Goal: Use online tool/utility: Use online tool/utility

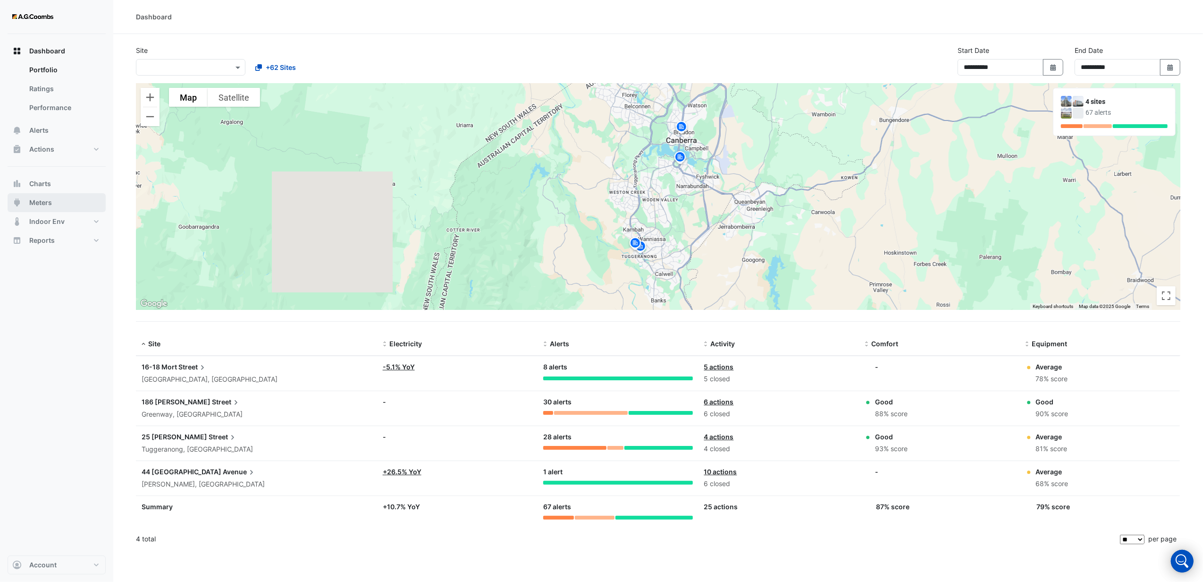
click at [33, 203] on span "Meters" at bounding box center [40, 202] width 23 height 9
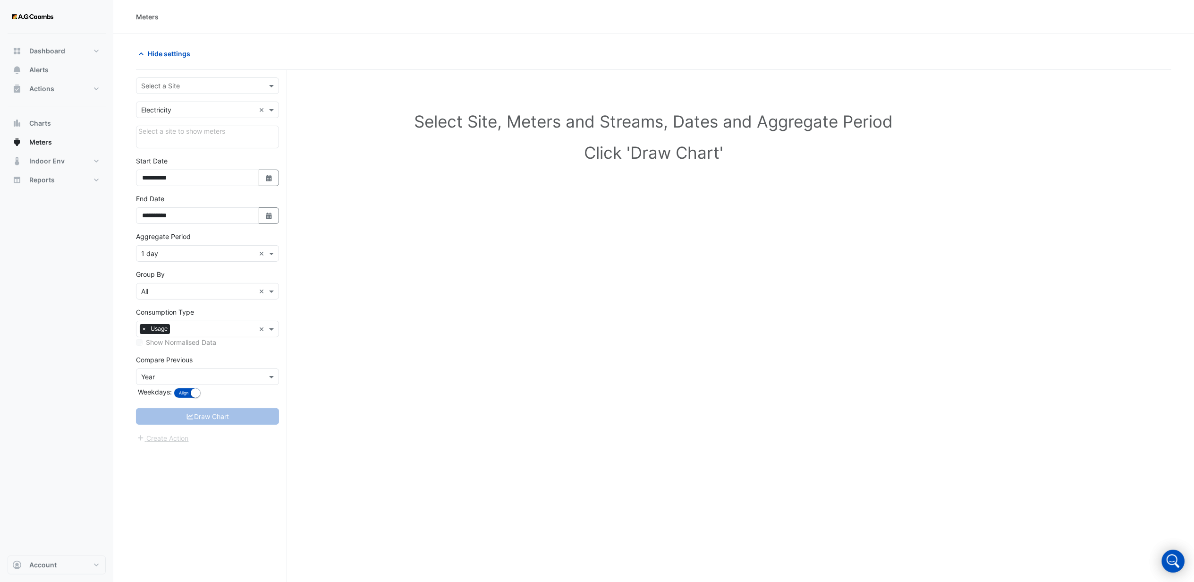
click at [213, 84] on input "text" at bounding box center [198, 86] width 114 height 10
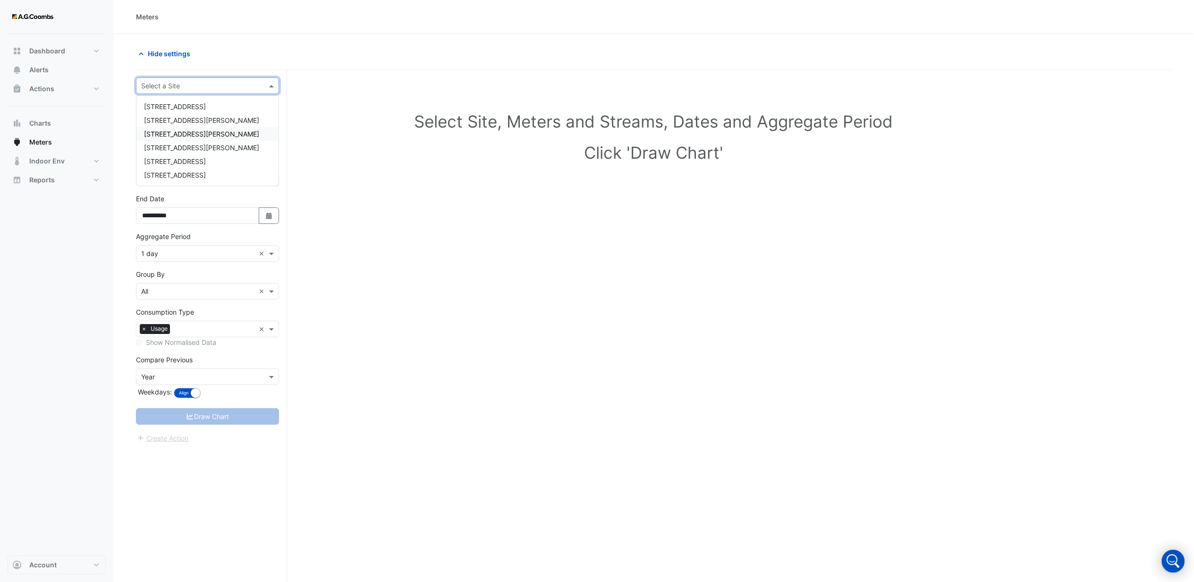
click at [171, 131] on span "[STREET_ADDRESS][PERSON_NAME]" at bounding box center [201, 134] width 115 height 8
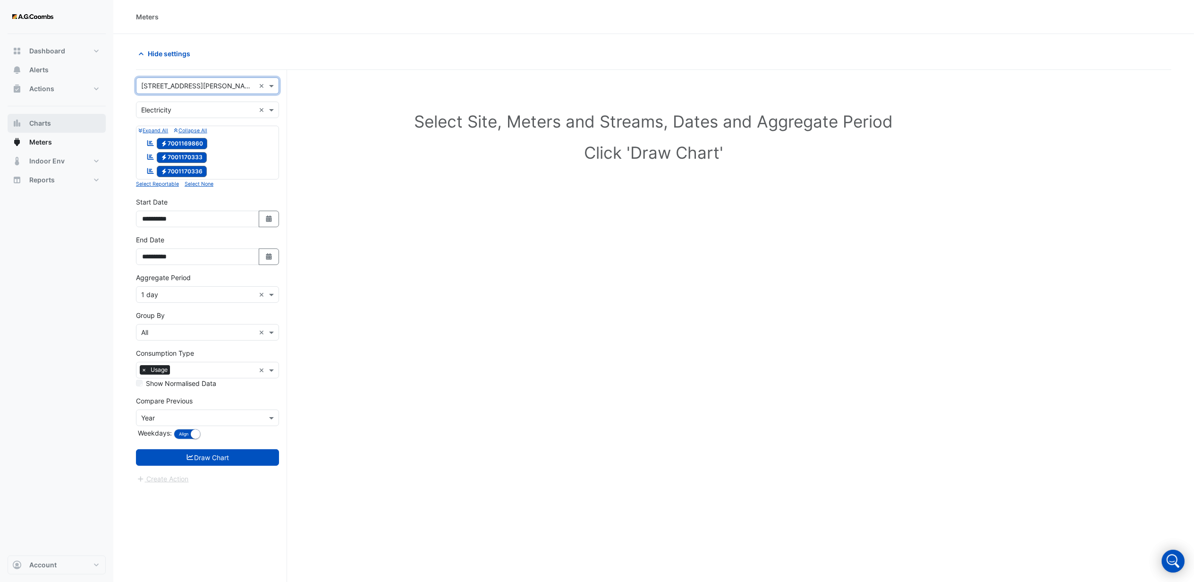
click at [41, 124] on span "Charts" at bounding box center [40, 122] width 22 height 9
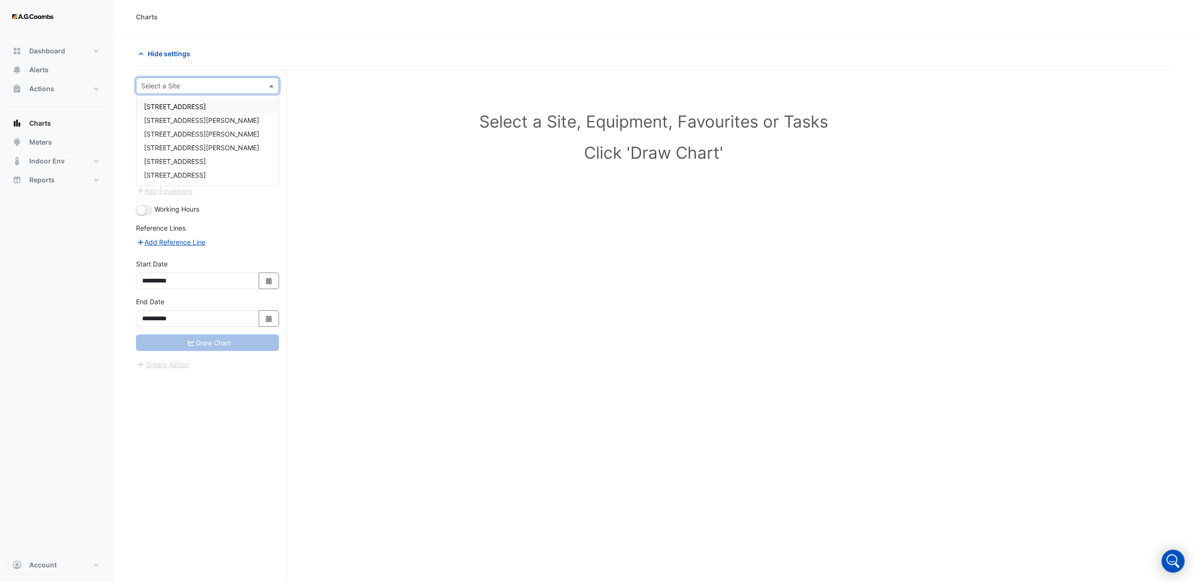
click at [163, 86] on input "text" at bounding box center [198, 86] width 114 height 10
click at [160, 130] on span "[STREET_ADDRESS][PERSON_NAME]" at bounding box center [201, 134] width 115 height 8
click at [166, 405] on div "**********" at bounding box center [211, 344] width 151 height 548
drag, startPoint x: 194, startPoint y: 101, endPoint x: 191, endPoint y: 113, distance: 13.3
click at [194, 106] on form "**********" at bounding box center [207, 223] width 143 height 292
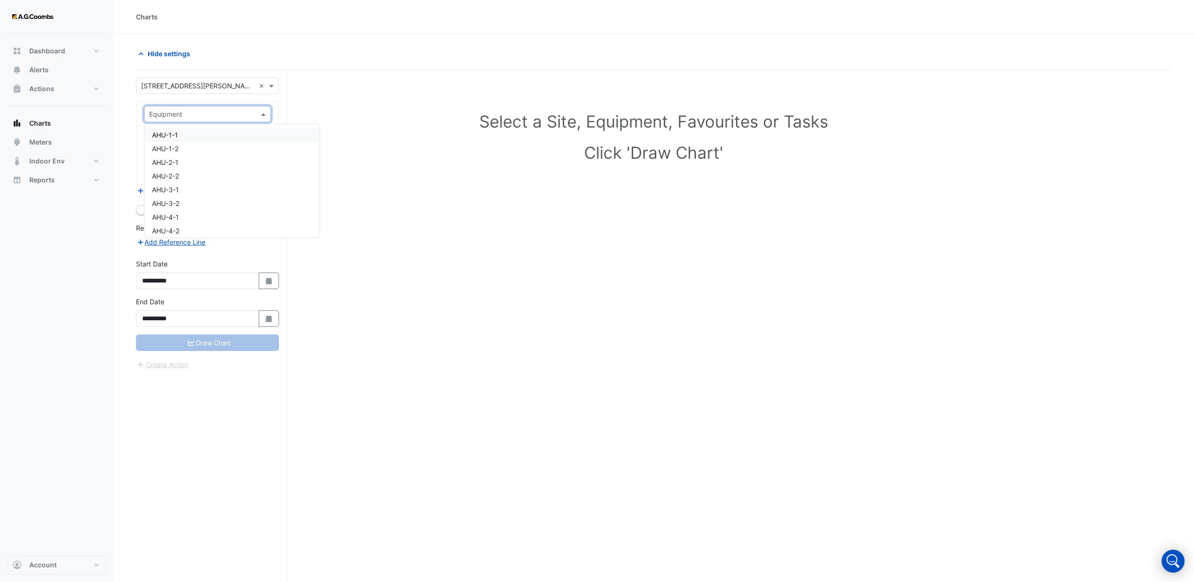
click at [191, 113] on input "text" at bounding box center [198, 115] width 98 height 10
click at [182, 89] on input "text" at bounding box center [198, 86] width 114 height 10
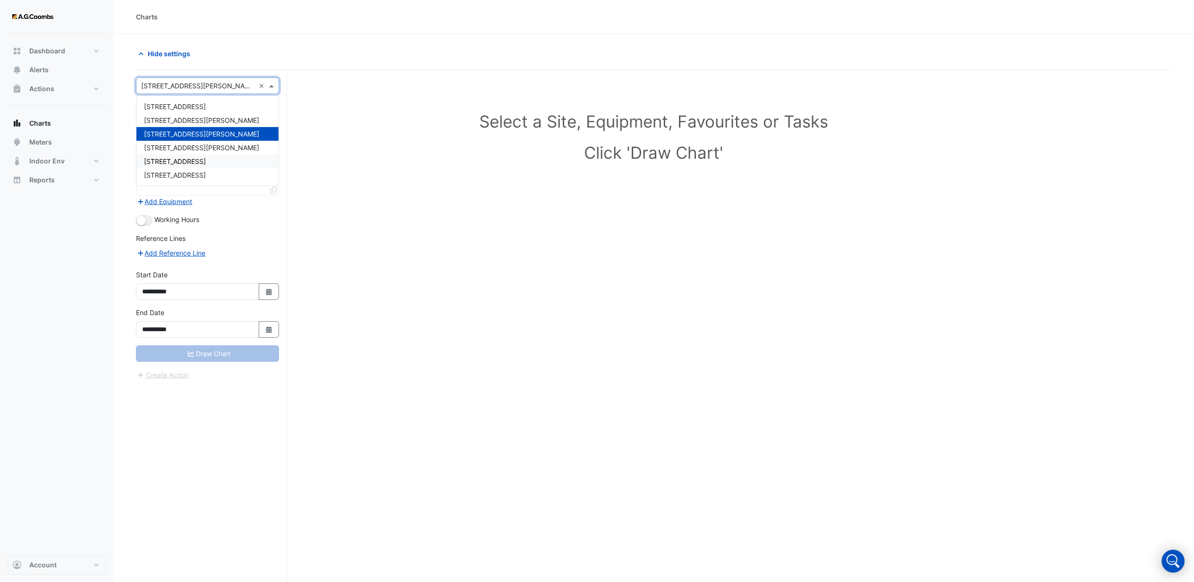
click at [169, 161] on span "[STREET_ADDRESS]" at bounding box center [175, 161] width 62 height 8
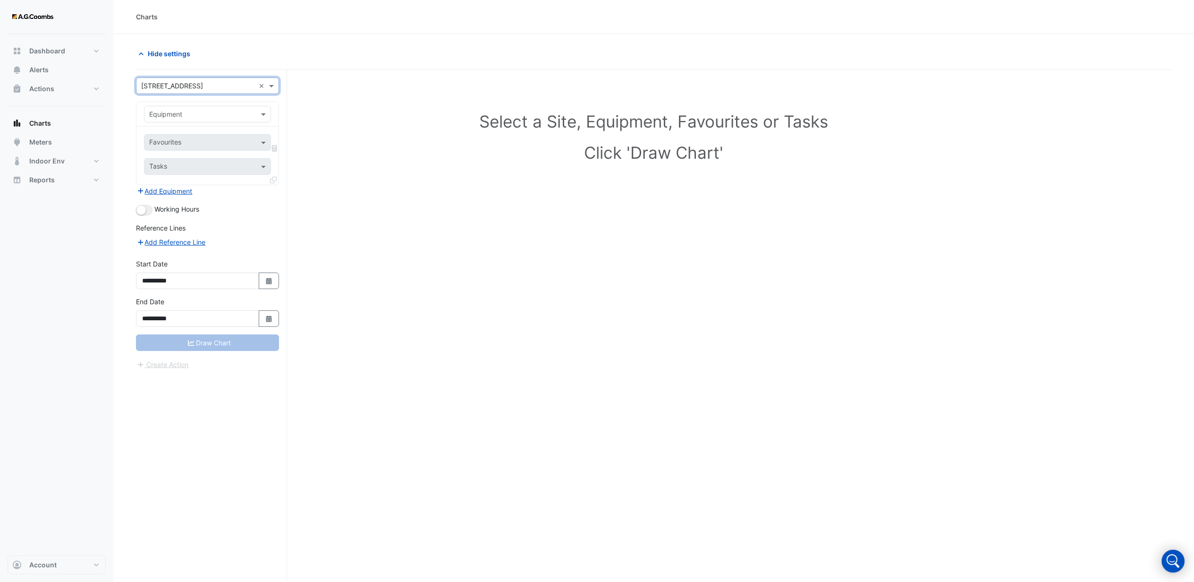
click at [184, 117] on input "text" at bounding box center [198, 115] width 98 height 10
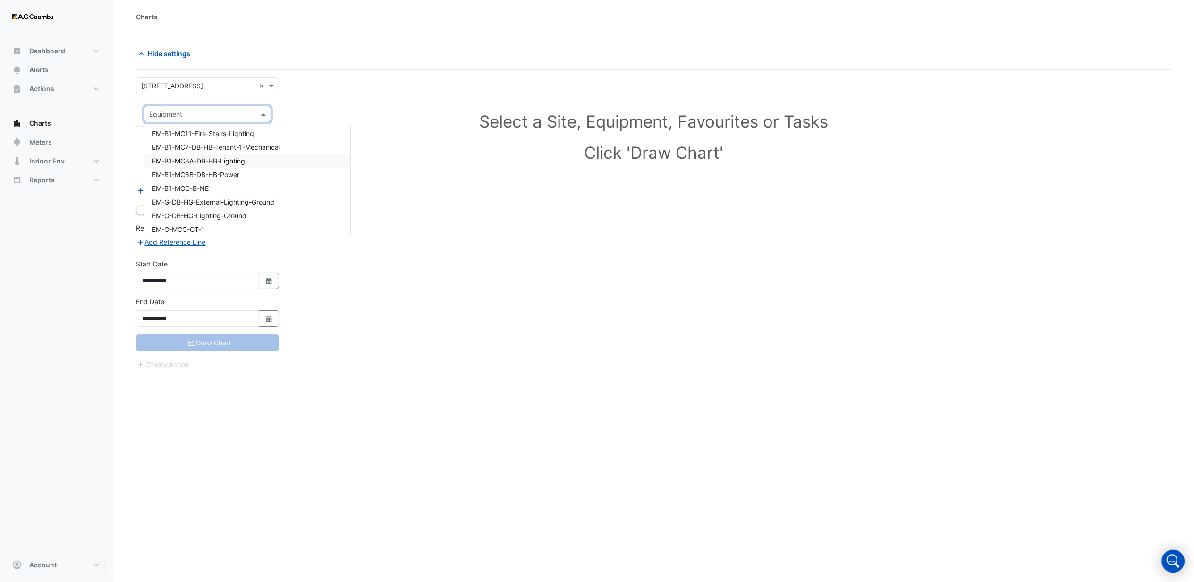
scroll to position [2706, 0]
click at [178, 89] on input "text" at bounding box center [198, 86] width 114 height 10
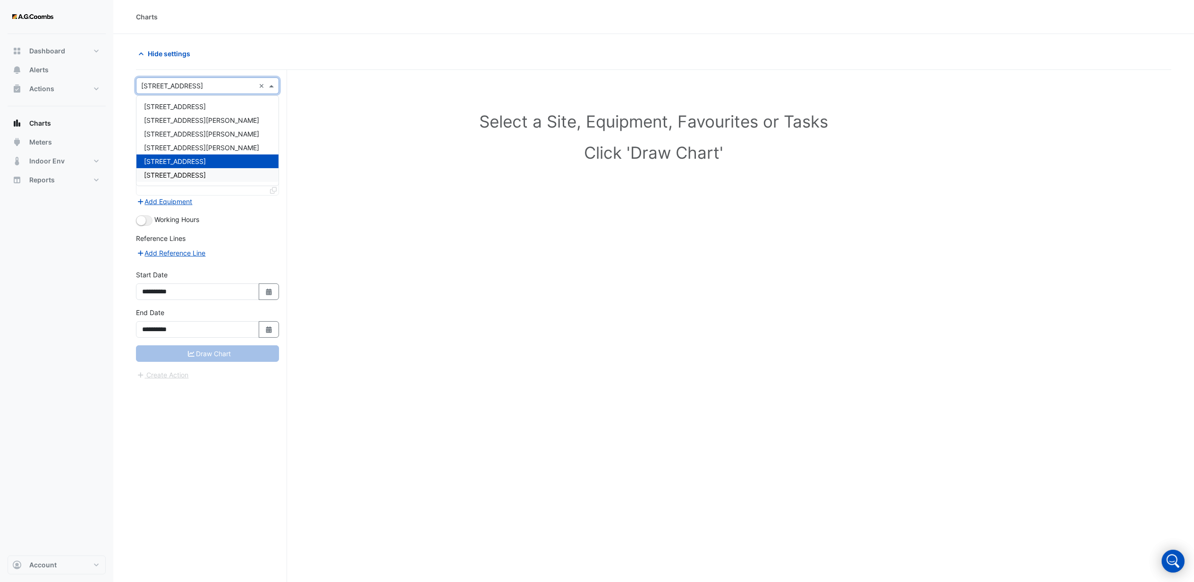
click at [176, 174] on span "[STREET_ADDRESS]" at bounding box center [175, 175] width 62 height 8
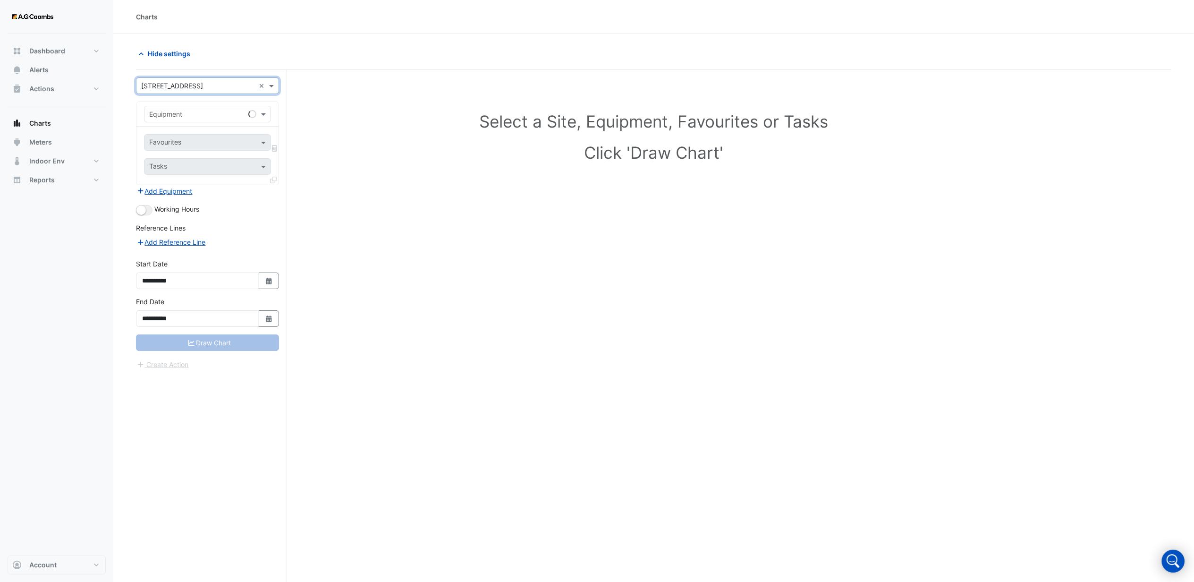
click at [189, 114] on input "text" at bounding box center [198, 115] width 98 height 10
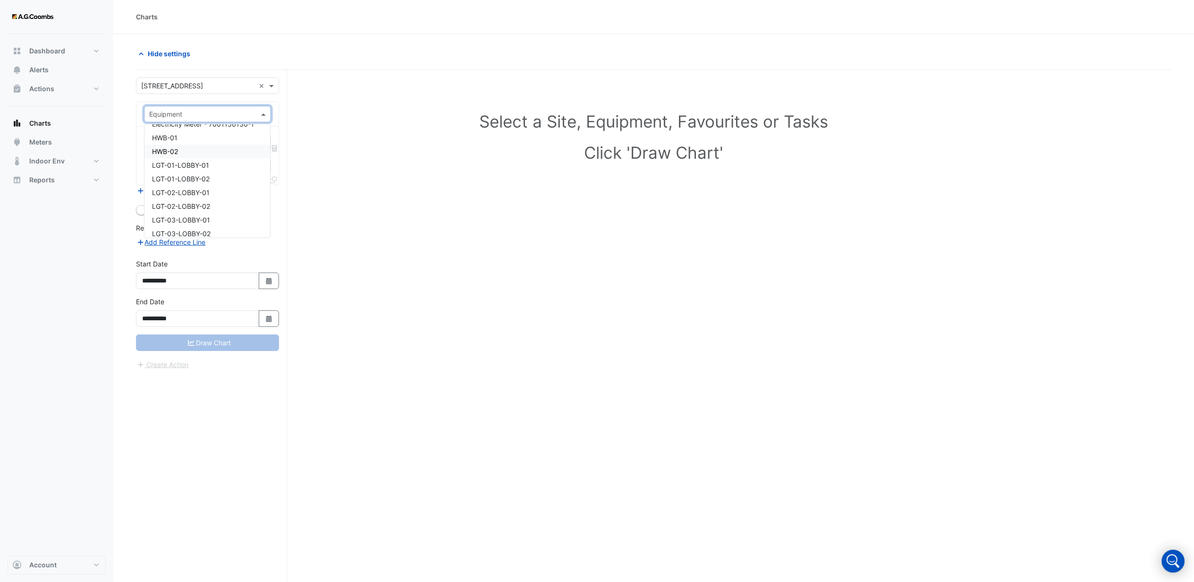
scroll to position [126, 0]
click at [172, 203] on span "HWB-01" at bounding box center [164, 201] width 25 height 8
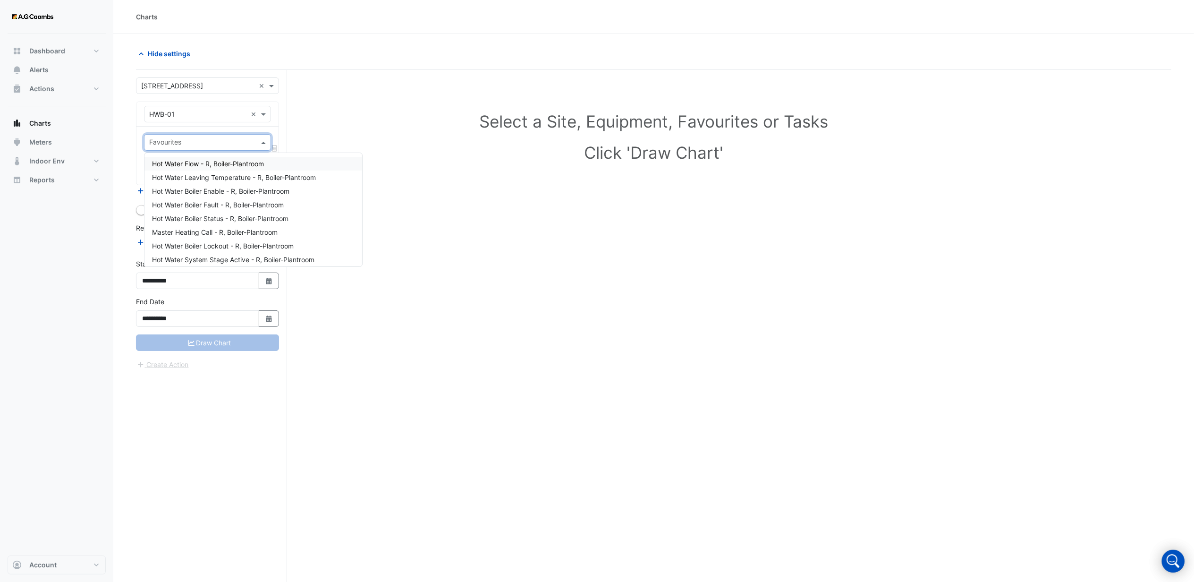
click at [180, 144] on input "text" at bounding box center [202, 143] width 106 height 10
click at [195, 167] on span "Hot Water Flow - R, Boiler-Plantroom" at bounding box center [208, 164] width 112 height 8
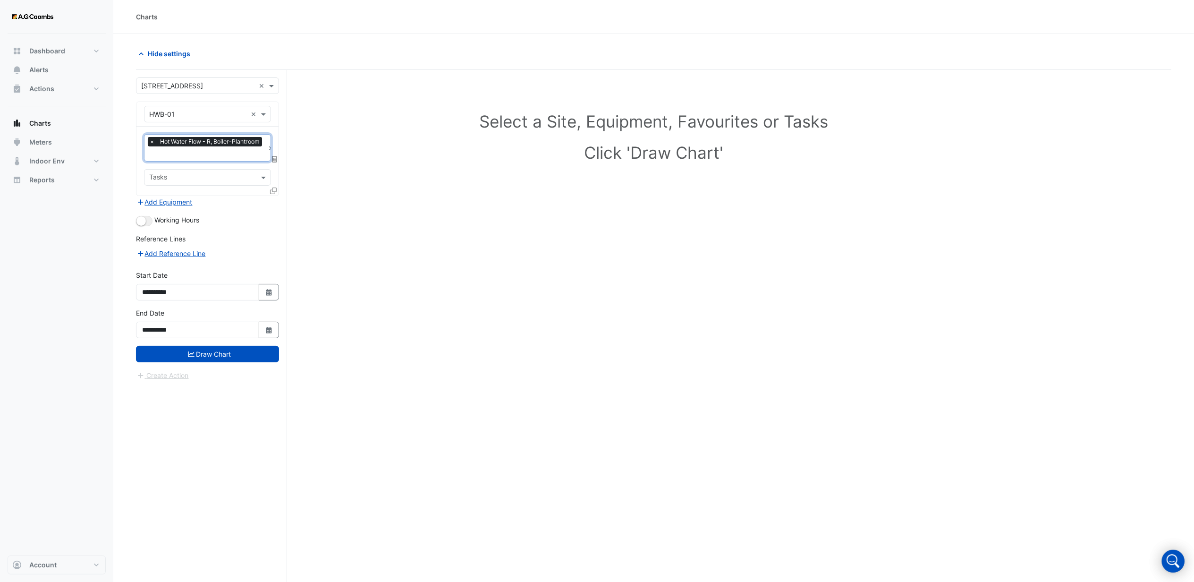
click at [189, 152] on input "text" at bounding box center [206, 155] width 115 height 10
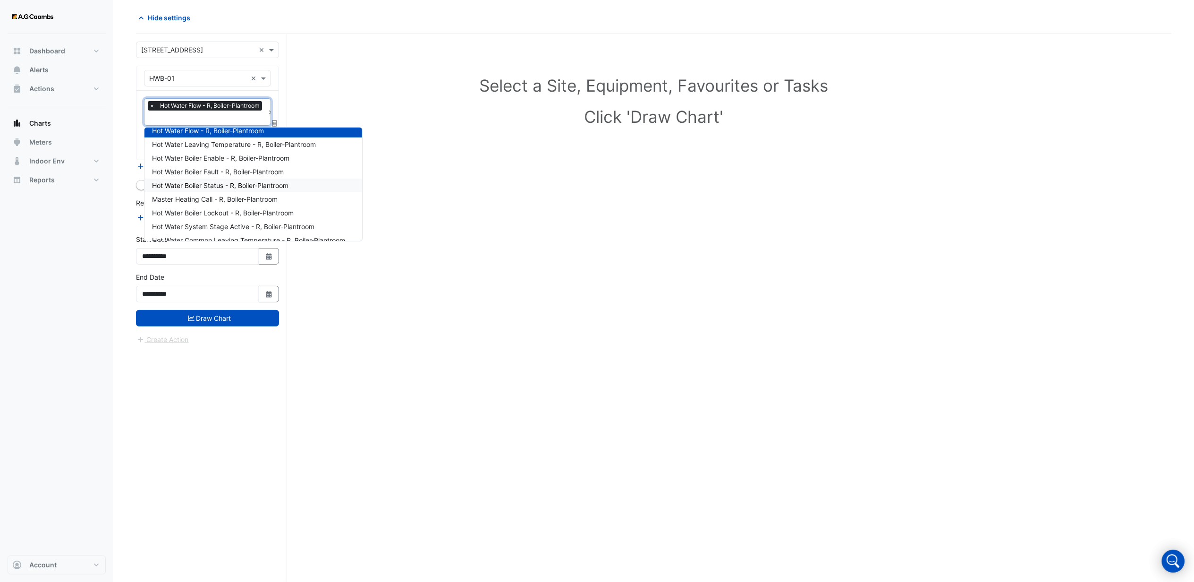
scroll to position [0, 0]
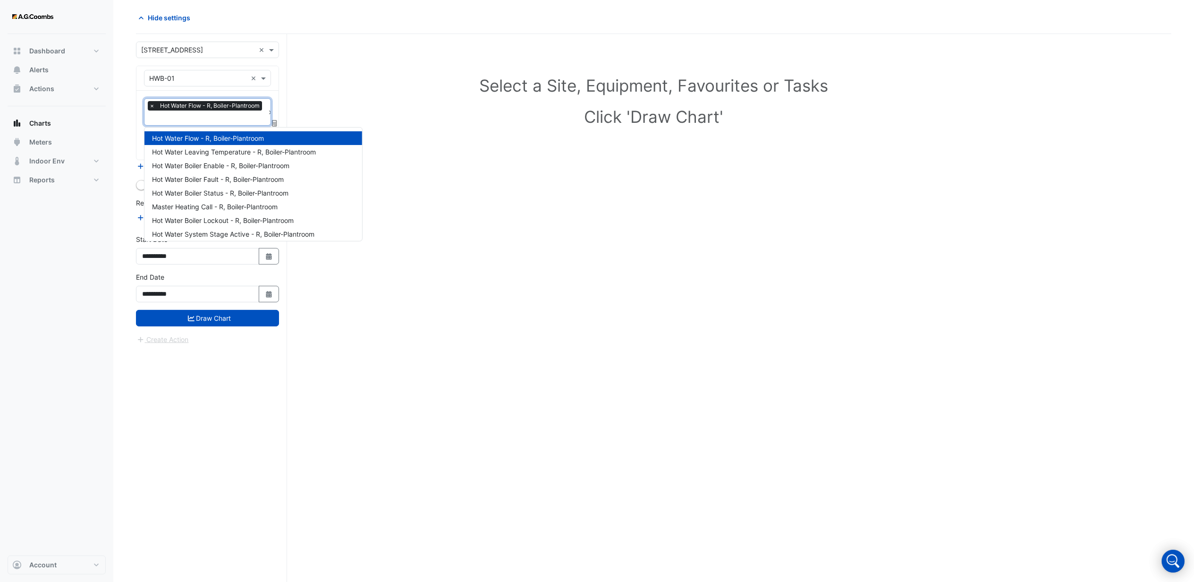
click at [194, 118] on input "text" at bounding box center [206, 119] width 115 height 10
click at [553, 144] on div "Select a Site, Equipment, Favourites or Tasks Click 'Draw Chart'" at bounding box center [654, 102] width 1024 height 115
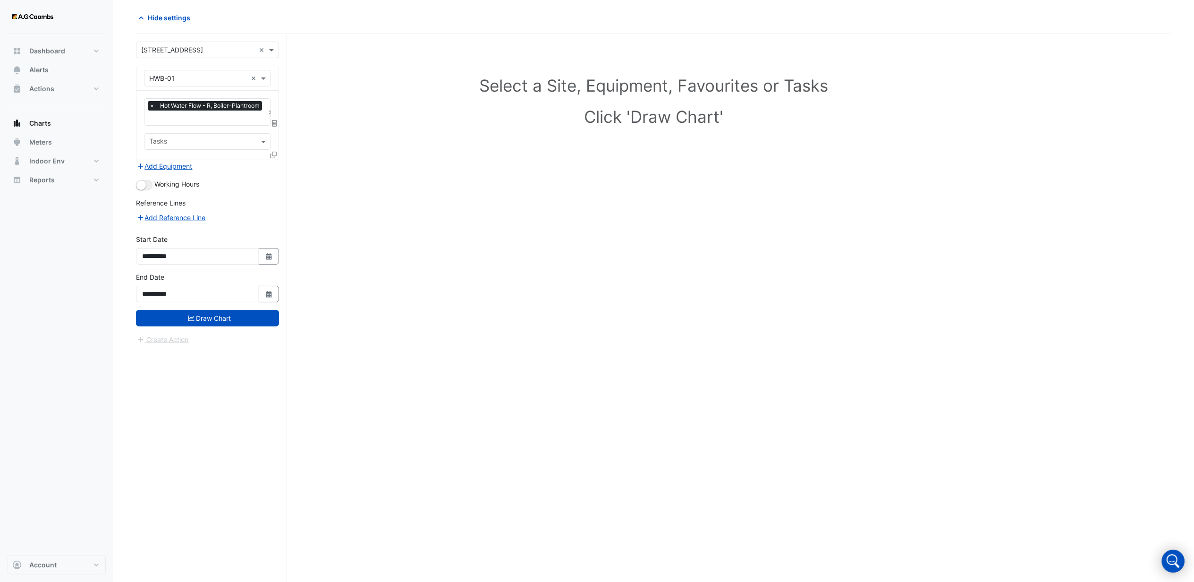
click at [206, 446] on div "**********" at bounding box center [211, 308] width 151 height 548
drag, startPoint x: 209, startPoint y: 448, endPoint x: 204, endPoint y: 404, distance: 44.2
click at [209, 447] on div "**********" at bounding box center [211, 308] width 151 height 548
click at [168, 402] on div "**********" at bounding box center [211, 308] width 151 height 548
click at [225, 491] on div "**********" at bounding box center [211, 308] width 151 height 548
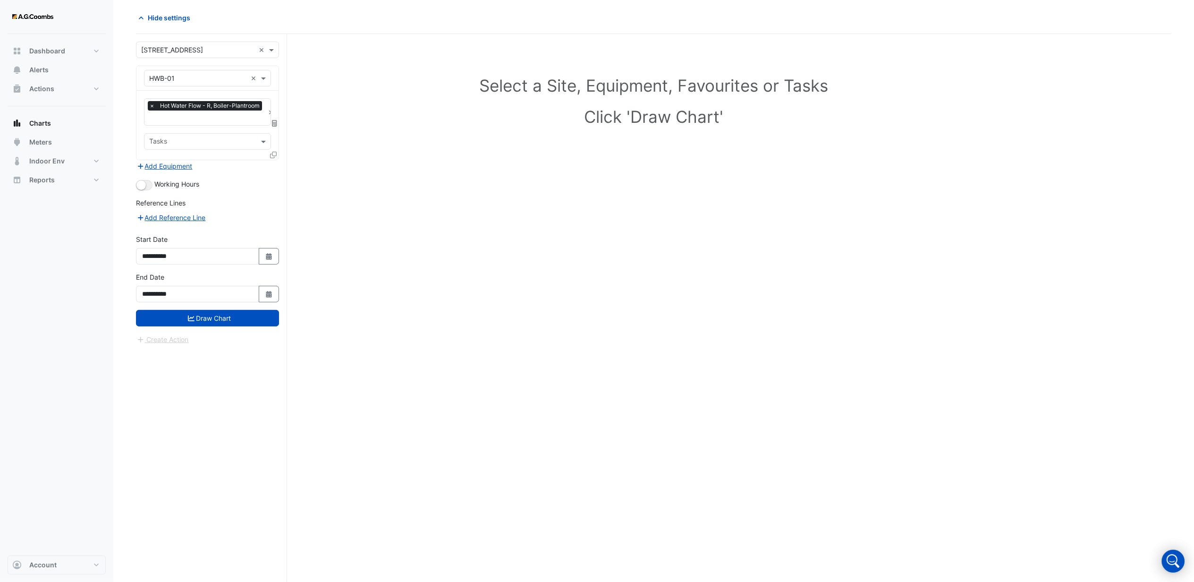
click at [590, 236] on div "Select a Site, Equipment, Favourites or Tasks Click 'Draw Chart'" at bounding box center [653, 308] width 1035 height 548
click at [207, 122] on input "text" at bounding box center [206, 119] width 115 height 10
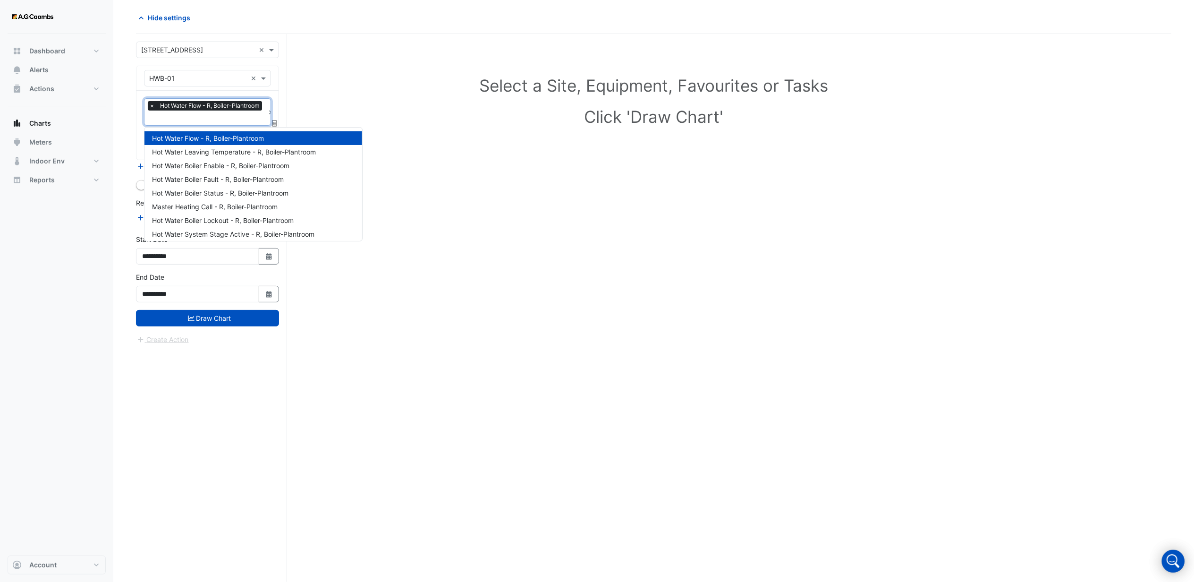
click at [484, 76] on h1 "Select a Site, Equipment, Favourites or Tasks" at bounding box center [654, 86] width 994 height 20
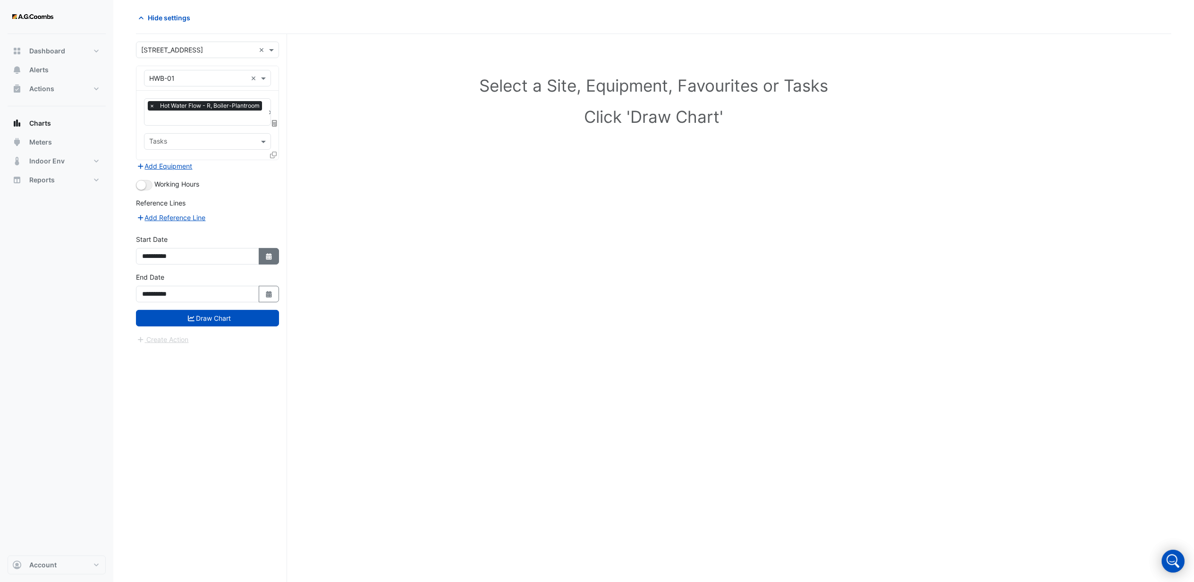
click at [260, 254] on button "Select Date" at bounding box center [269, 256] width 21 height 17
select select "*"
click at [224, 128] on select "**** **** **** **** **** **** **** **** **** **** ****" at bounding box center [215, 131] width 36 height 14
click at [197, 124] on select "**** **** **** **** **** **** **** **** **** **** ****" at bounding box center [215, 131] width 36 height 14
click at [224, 131] on select "**** **** **** **** **** **** **** **** **** **** **** **** ****" at bounding box center [215, 131] width 36 height 14
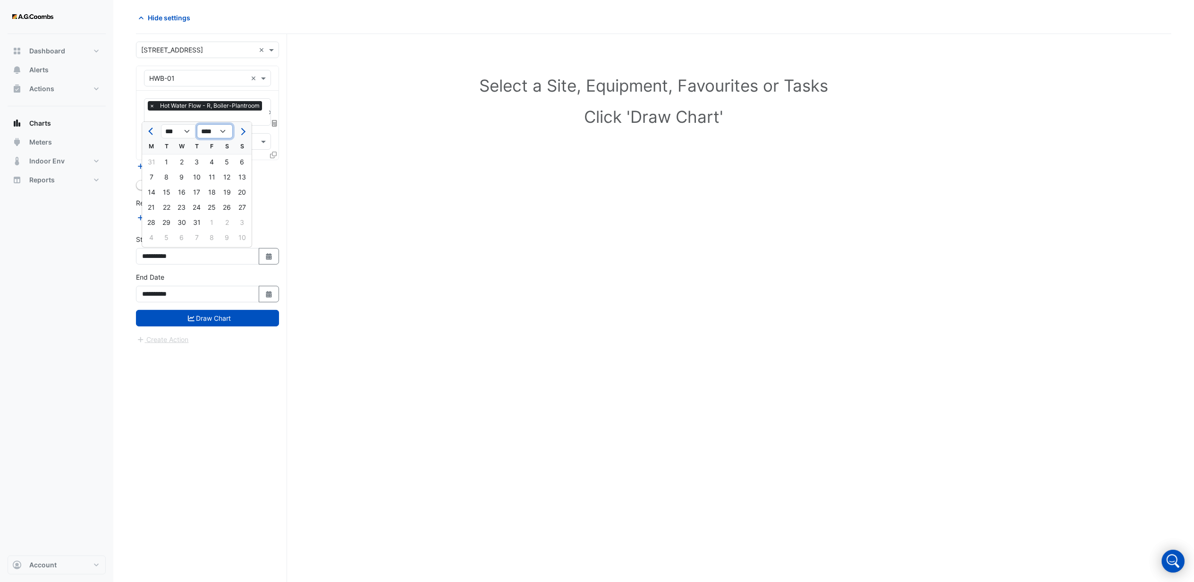
select select "****"
click at [197, 124] on select "**** **** **** **** **** **** **** **** **** **** **** **** ****" at bounding box center [215, 131] width 36 height 14
click at [190, 158] on div "1" at bounding box center [196, 161] width 15 height 15
type input "**********"
click at [204, 317] on button "Draw Chart" at bounding box center [207, 318] width 143 height 17
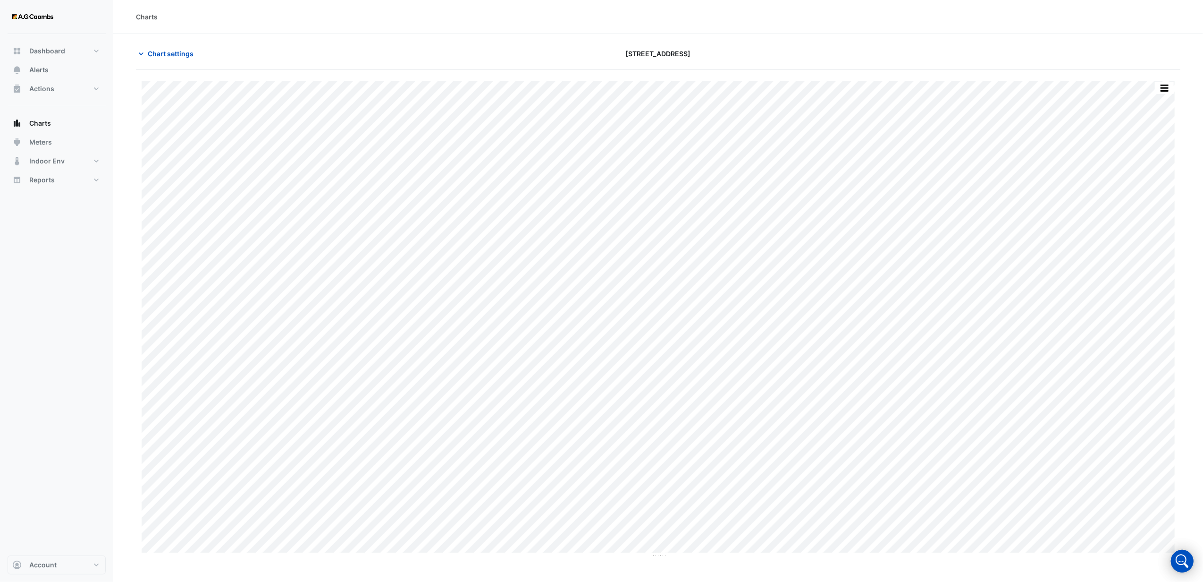
click at [576, 30] on div "Charts" at bounding box center [658, 17] width 1090 height 34
click at [1156, 92] on button "button" at bounding box center [1164, 88] width 19 height 12
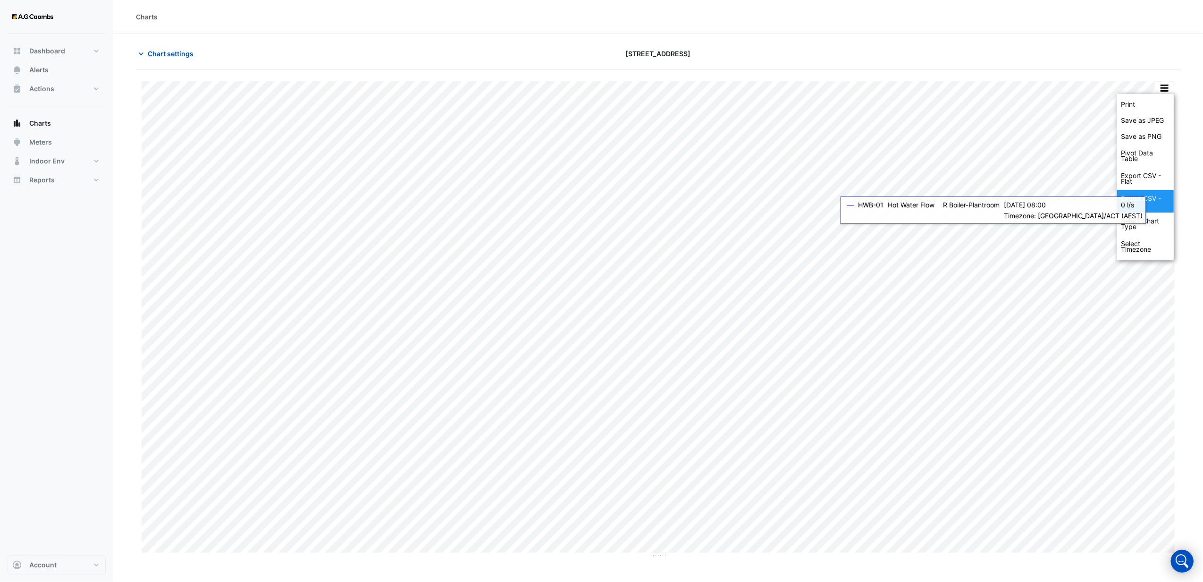
click at [1135, 201] on div "Export CSV - Pivot" at bounding box center [1145, 201] width 57 height 23
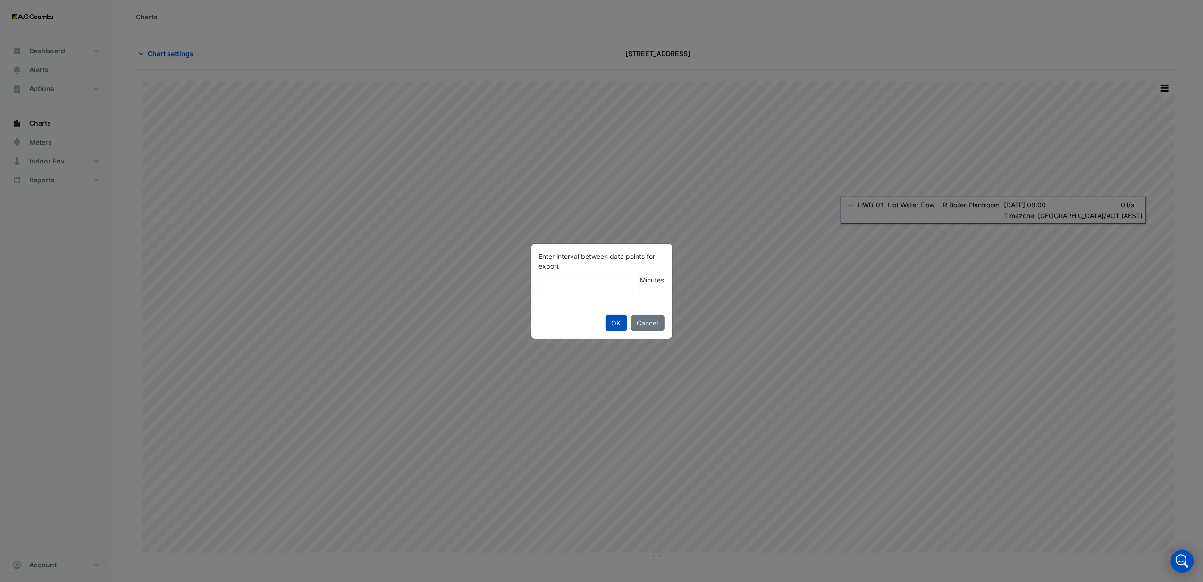
click at [581, 280] on input "Enter interval between data points for export" at bounding box center [589, 283] width 101 height 17
type input "**"
click at [606, 314] on button "OK" at bounding box center [617, 322] width 22 height 17
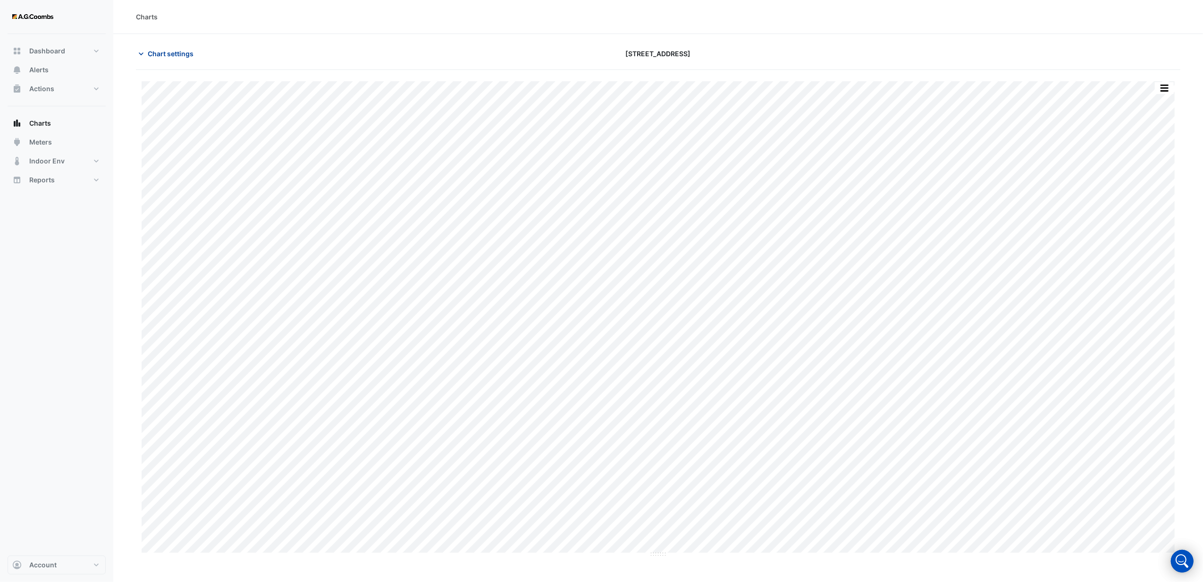
click at [177, 50] on span "Chart settings" at bounding box center [171, 54] width 46 height 10
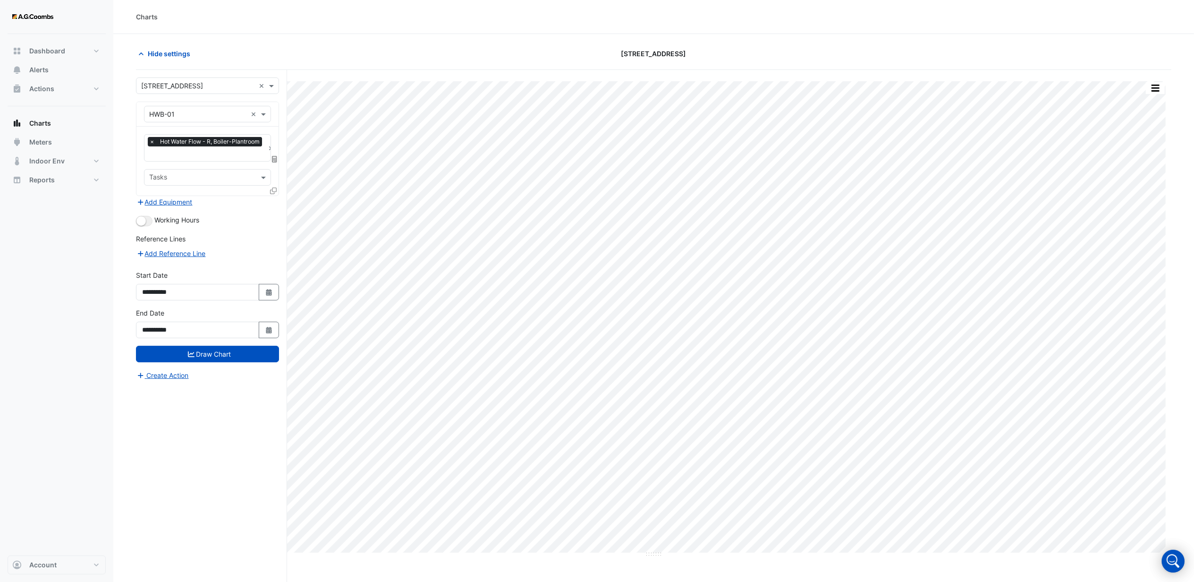
click at [177, 85] on input "text" at bounding box center [198, 86] width 114 height 10
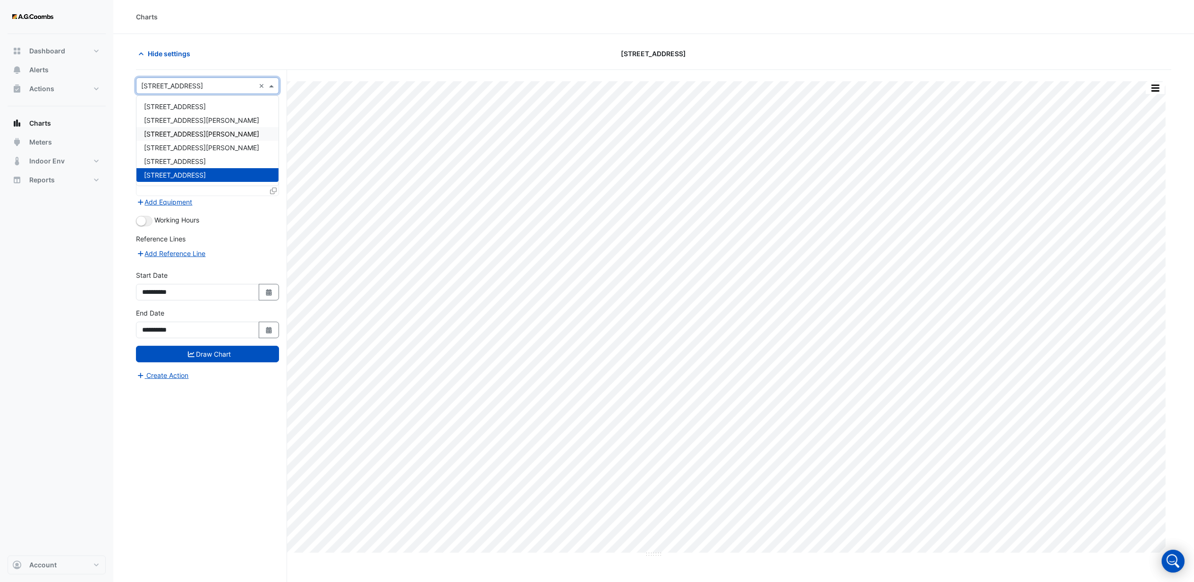
click at [169, 135] on span "[STREET_ADDRESS][PERSON_NAME]" at bounding box center [201, 134] width 115 height 8
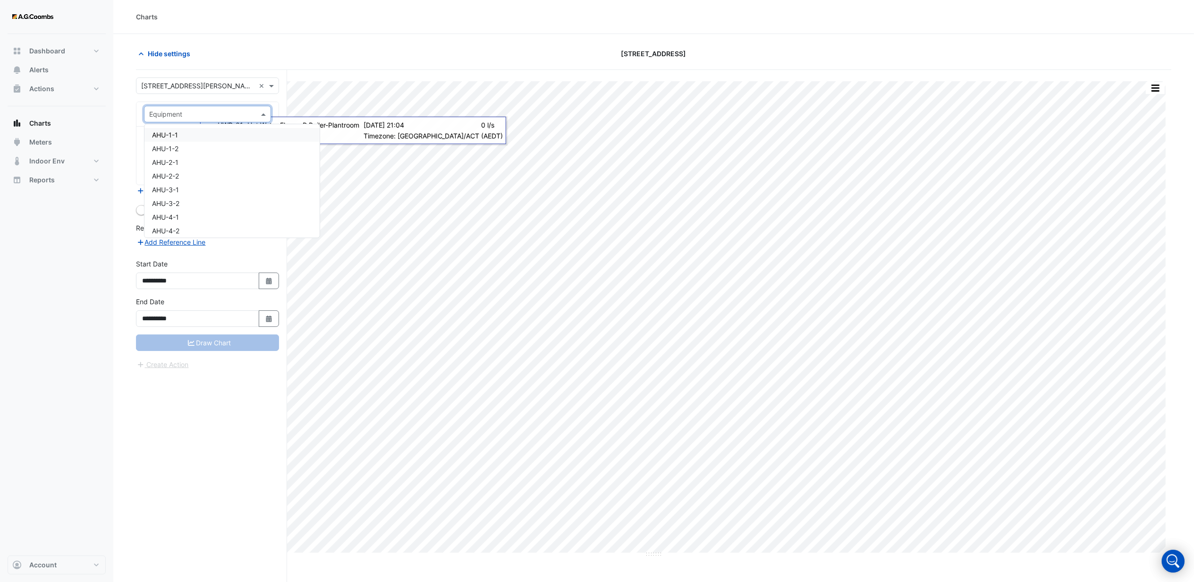
click at [159, 116] on input "text" at bounding box center [198, 115] width 98 height 10
click at [175, 88] on input "text" at bounding box center [198, 86] width 114 height 10
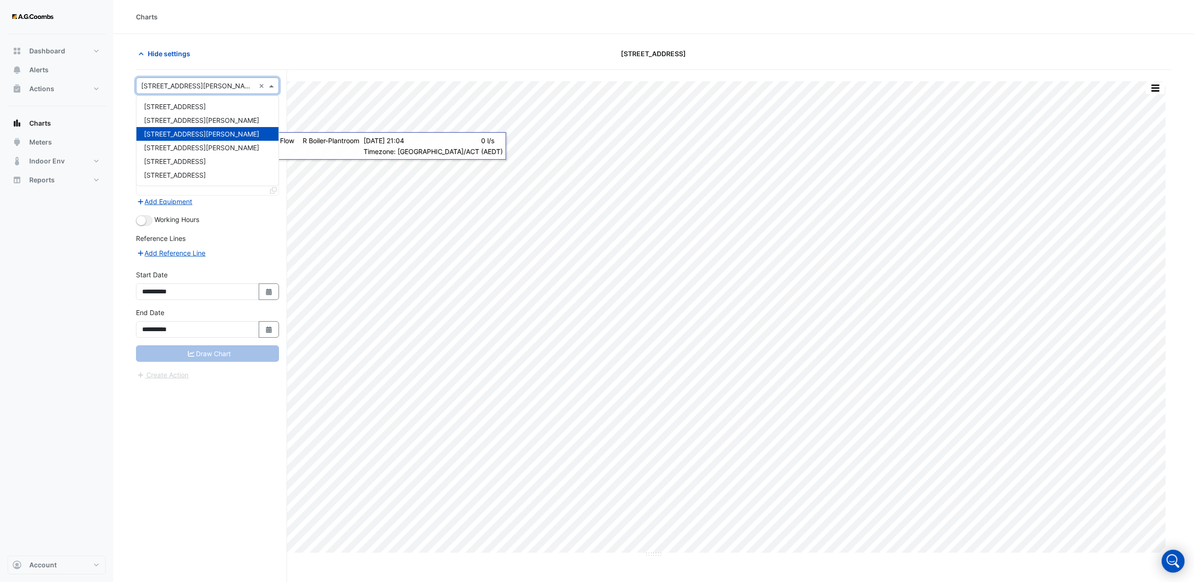
click at [169, 130] on span "[STREET_ADDRESS][PERSON_NAME]" at bounding box center [201, 134] width 115 height 8
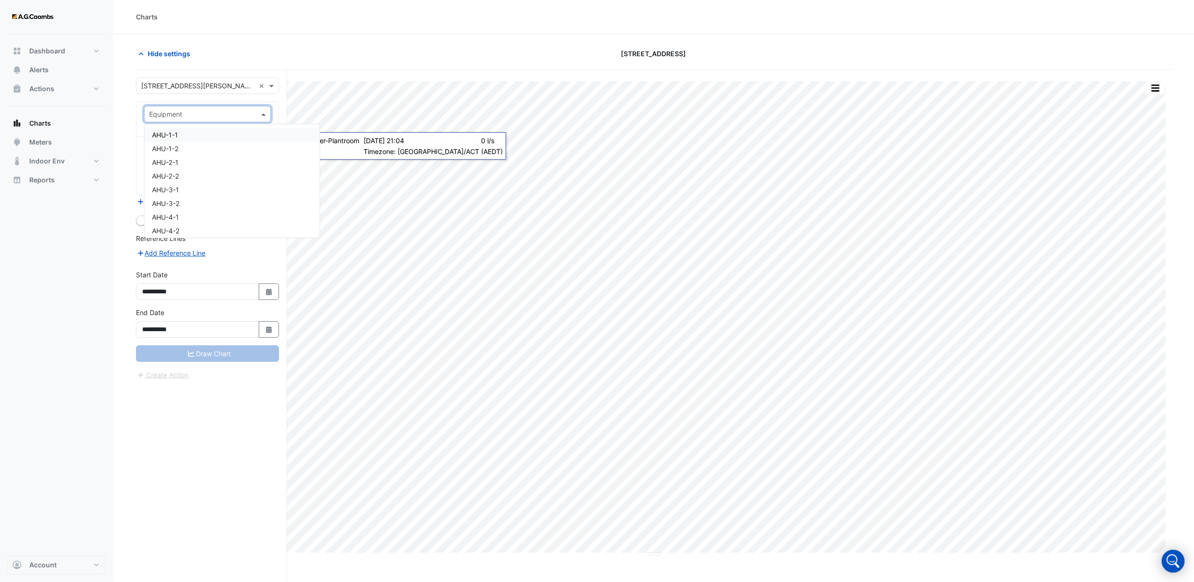
click at [177, 119] on input "text" at bounding box center [198, 115] width 98 height 10
click at [159, 196] on span "HWB-1" at bounding box center [162, 196] width 21 height 8
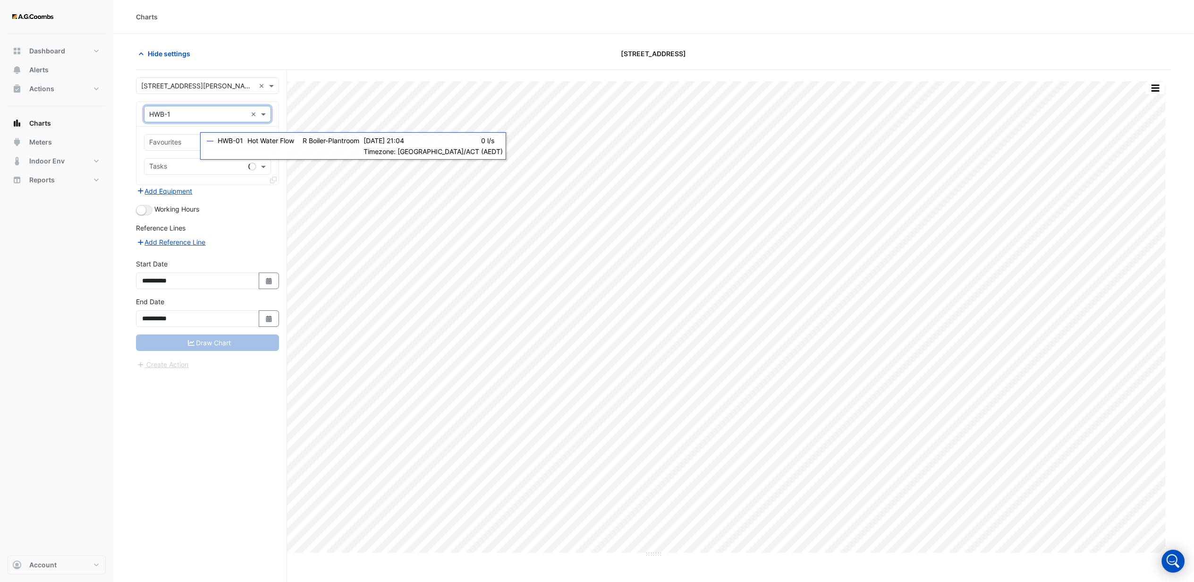
click at [166, 138] on input "text" at bounding box center [196, 143] width 95 height 10
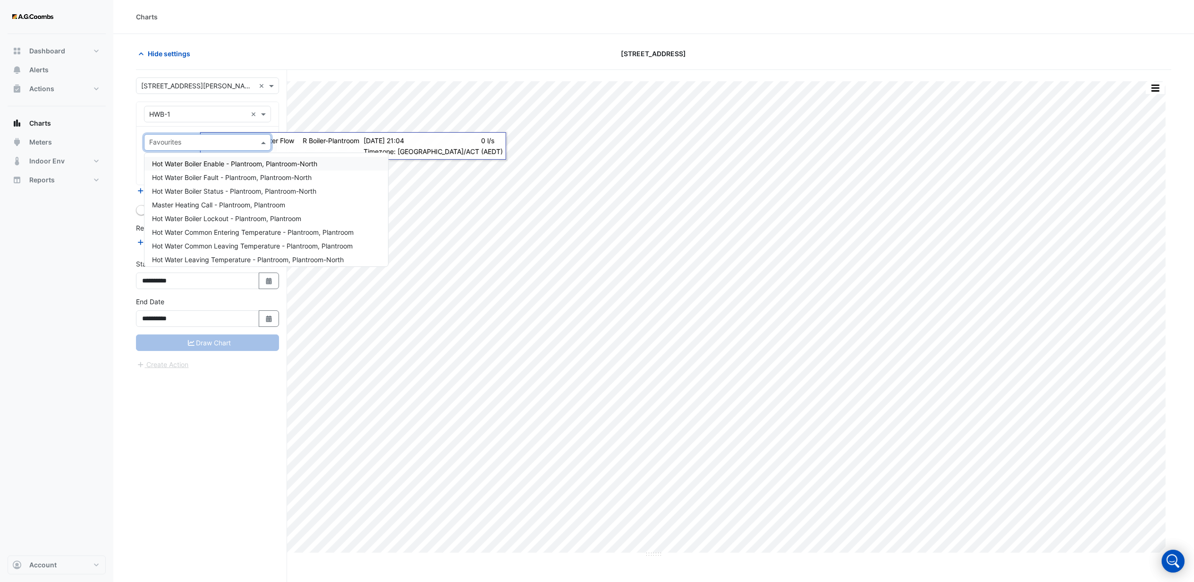
click at [195, 165] on span "Hot Water Boiler Enable - Plantroom, Plantroom-North" at bounding box center [234, 164] width 165 height 8
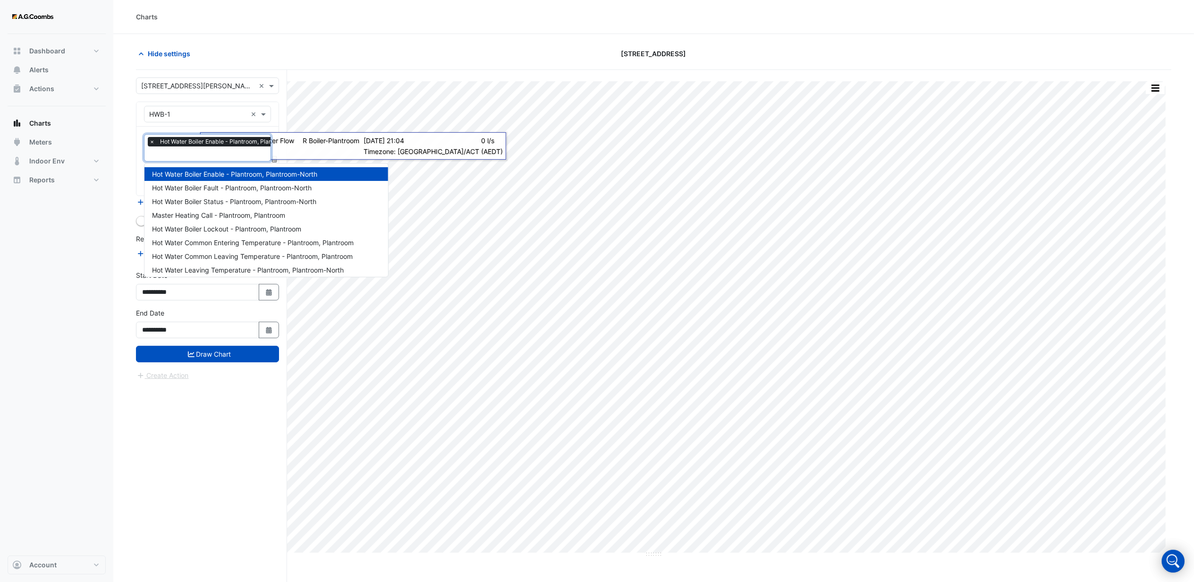
click at [167, 153] on input "text" at bounding box center [229, 155] width 161 height 10
click at [197, 196] on div "Hot Water Boiler Status - Plantroom, Plantroom-North" at bounding box center [266, 201] width 244 height 14
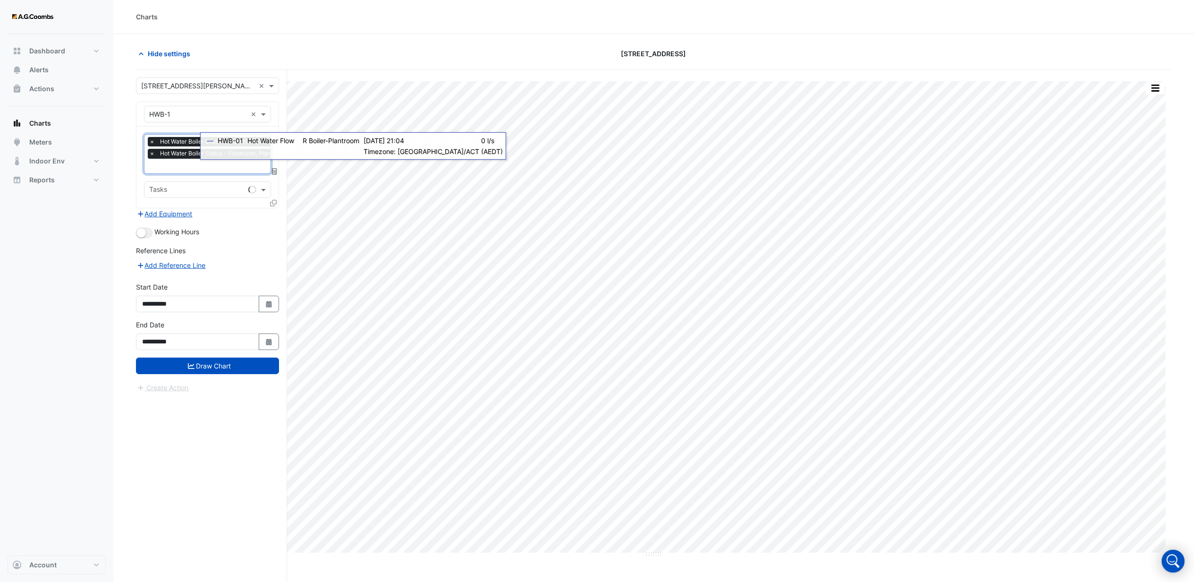
click at [172, 164] on input "text" at bounding box center [229, 167] width 161 height 10
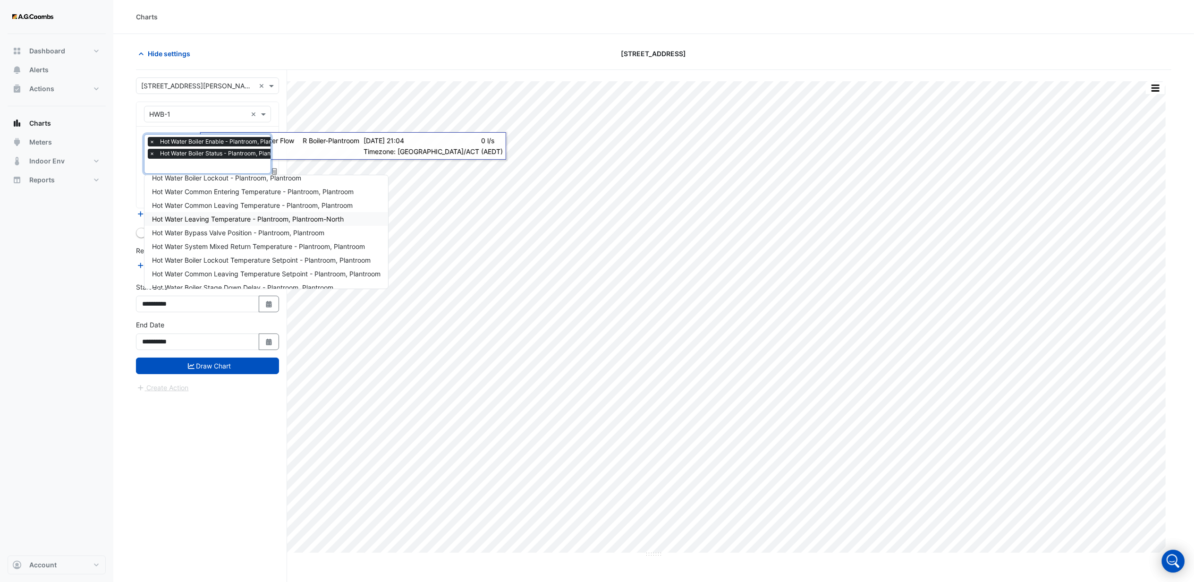
scroll to position [0, 0]
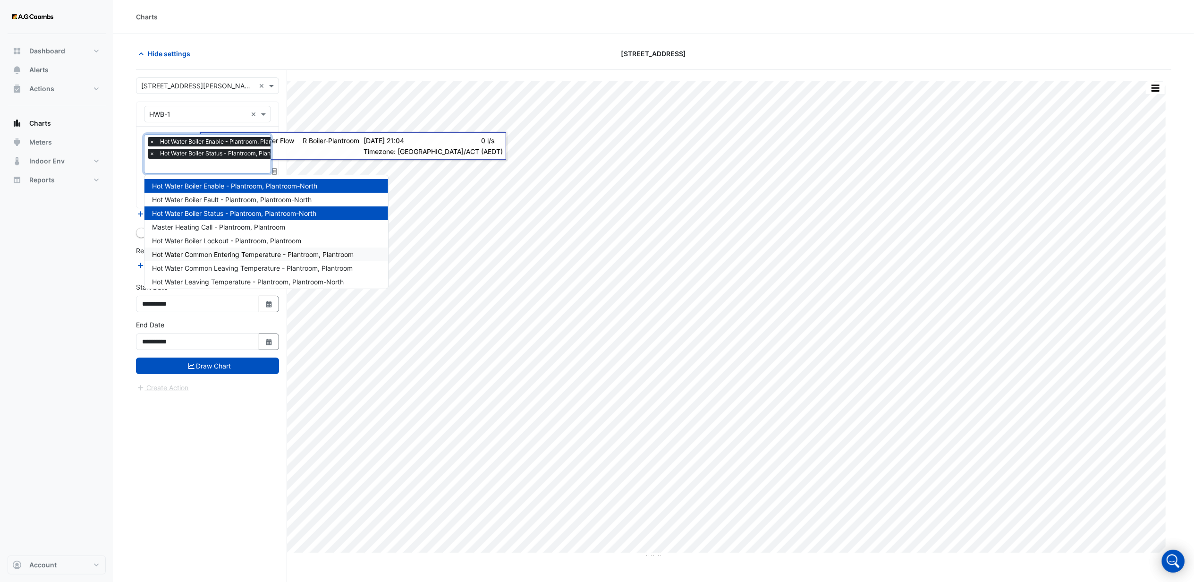
click at [201, 255] on span "Hot Water Common Entering Temperature - Plantroom, Plantroom" at bounding box center [253, 254] width 202 height 8
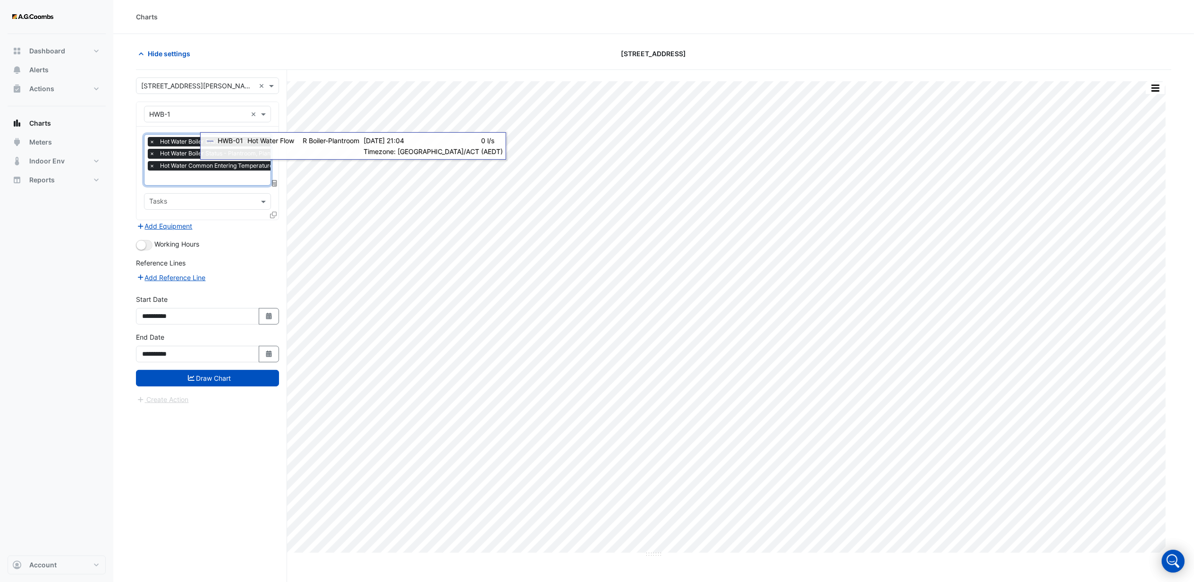
click at [172, 172] on div "× Hot Water Boiler Enable - Plantroom, Plantroom-North × Hot Water Boiler Statu…" at bounding box center [245, 155] width 194 height 36
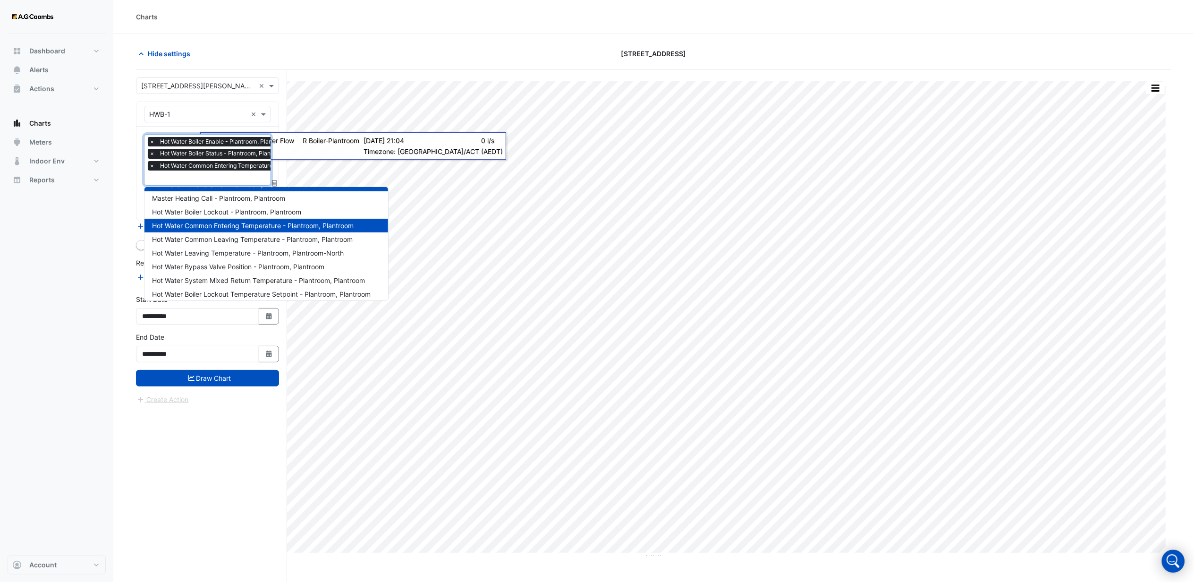
scroll to position [63, 0]
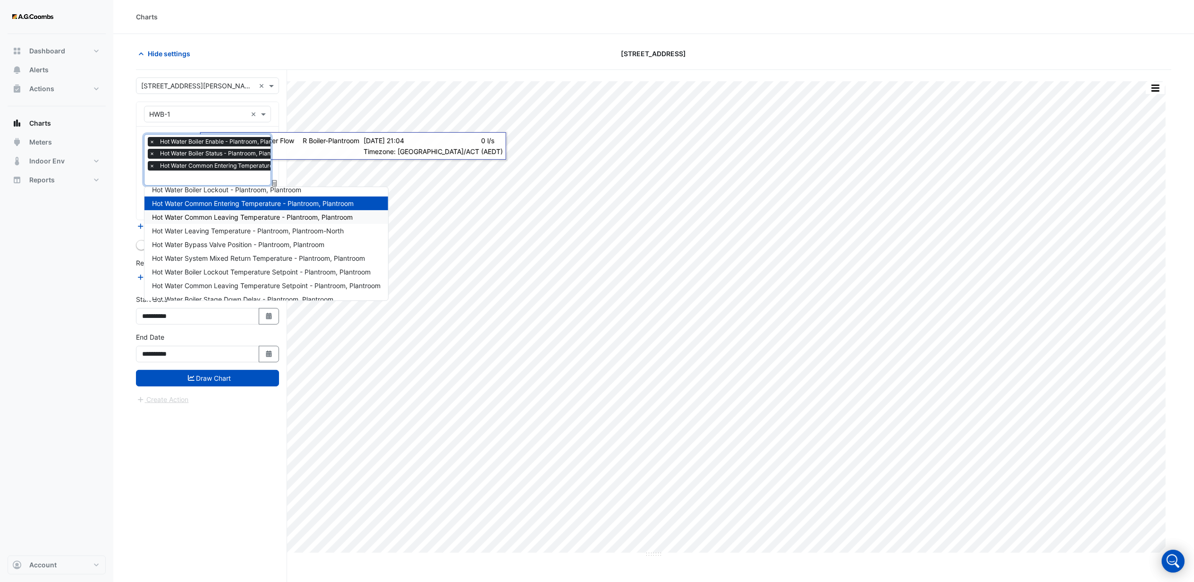
click at [221, 221] on span "Hot Water Common Leaving Temperature - Plantroom, Plantroom" at bounding box center [252, 217] width 201 height 8
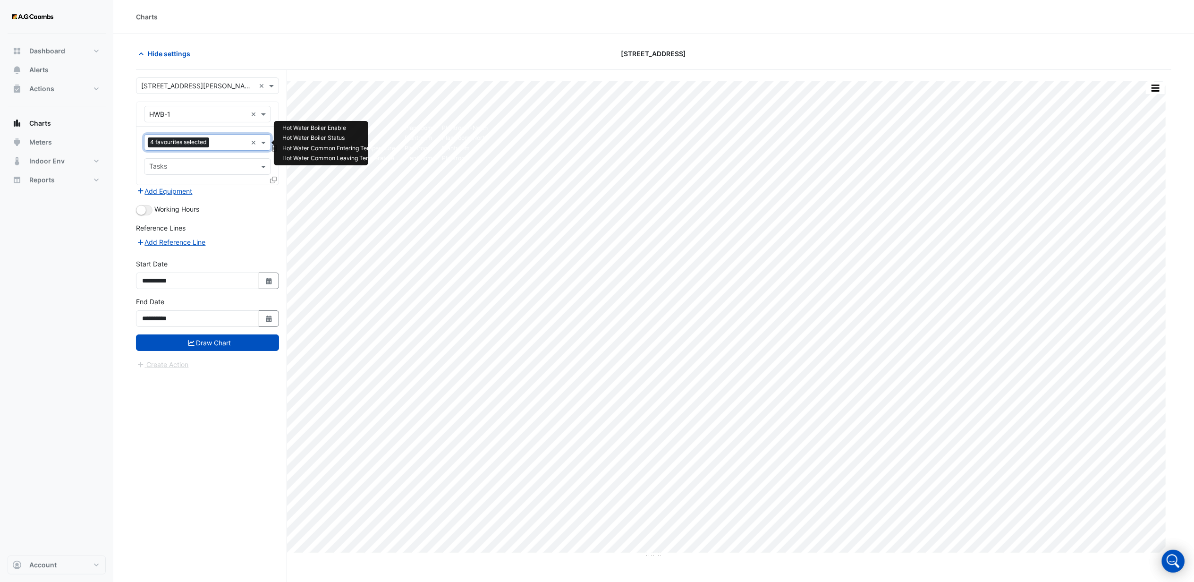
click at [224, 138] on div "Favourites 4 favourites selected" at bounding box center [195, 142] width 102 height 15
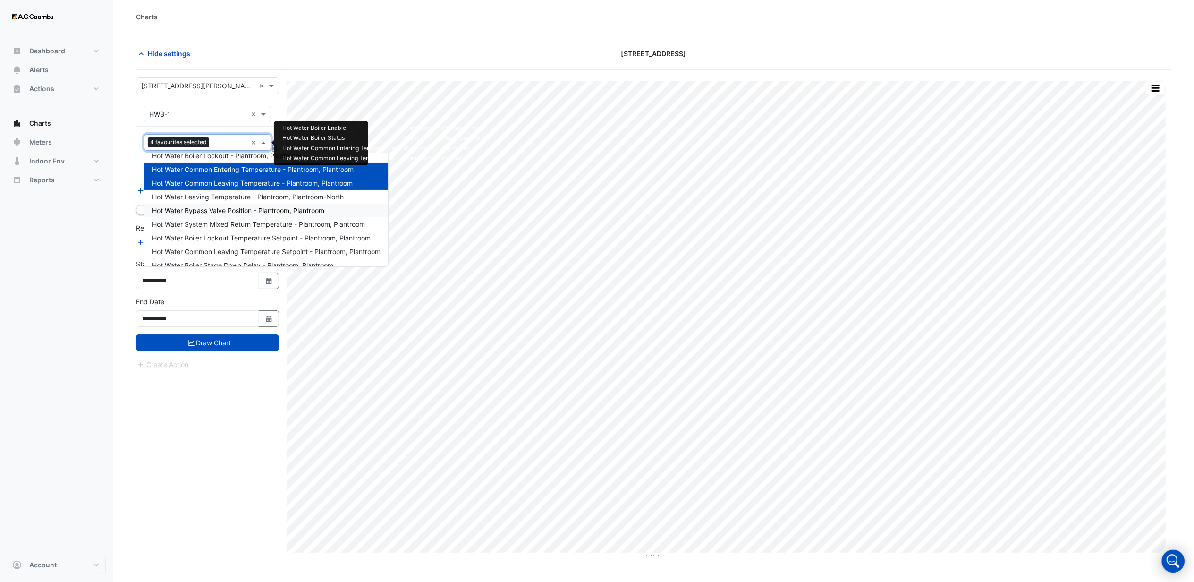
click at [214, 209] on span "Hot Water Bypass Valve Position - Plantroom, Plantroom" at bounding box center [238, 210] width 172 height 8
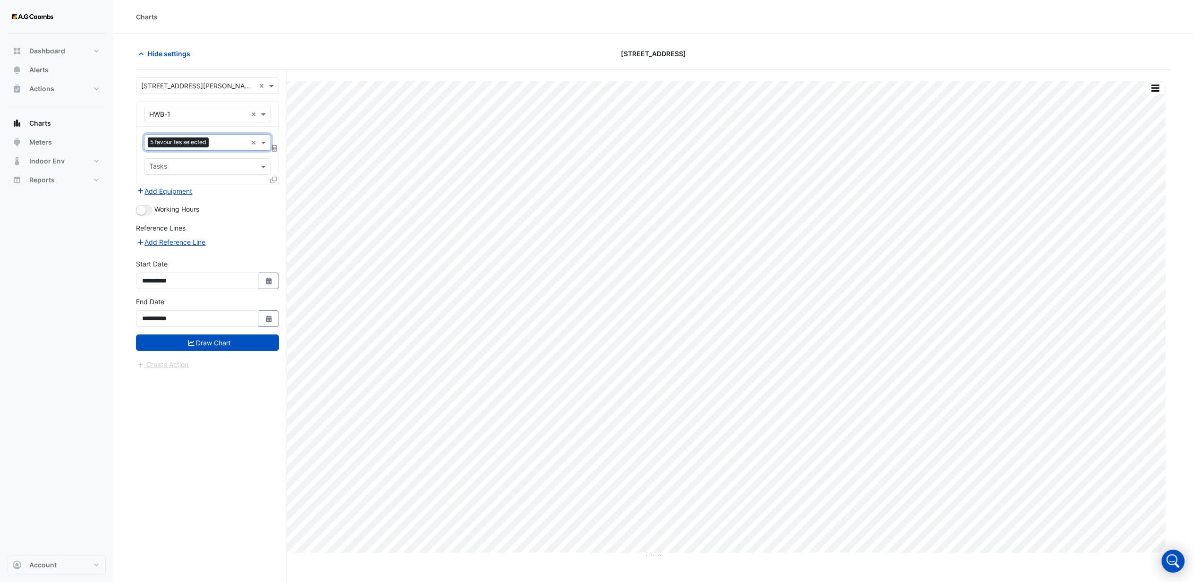
click at [191, 171] on input "text" at bounding box center [202, 167] width 106 height 10
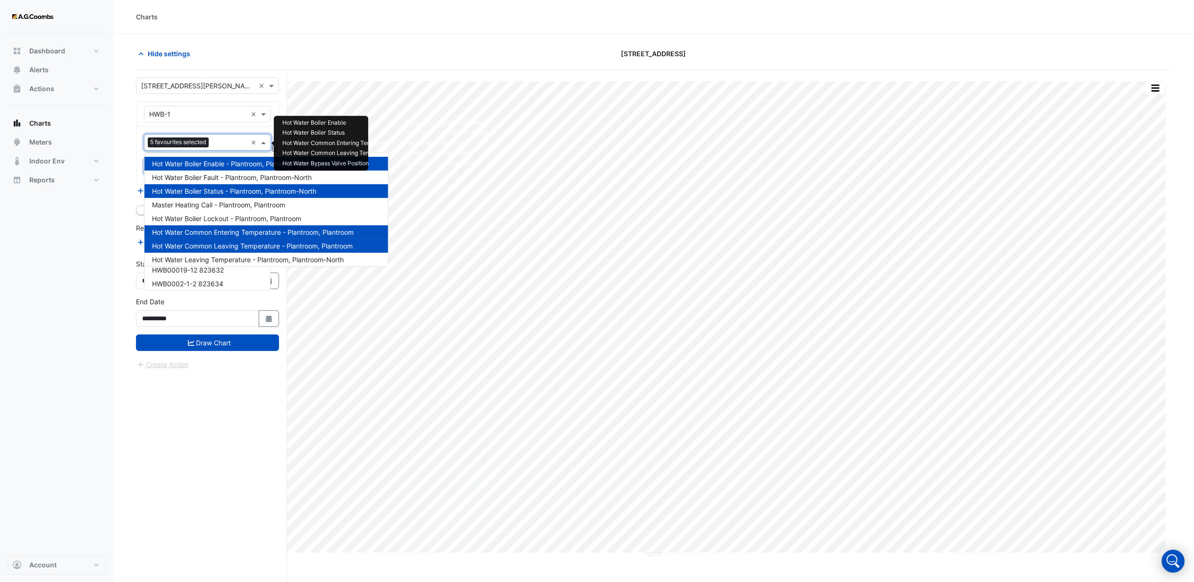
click at [246, 142] on div "Favourites 5 favourites selected ×" at bounding box center [207, 142] width 127 height 17
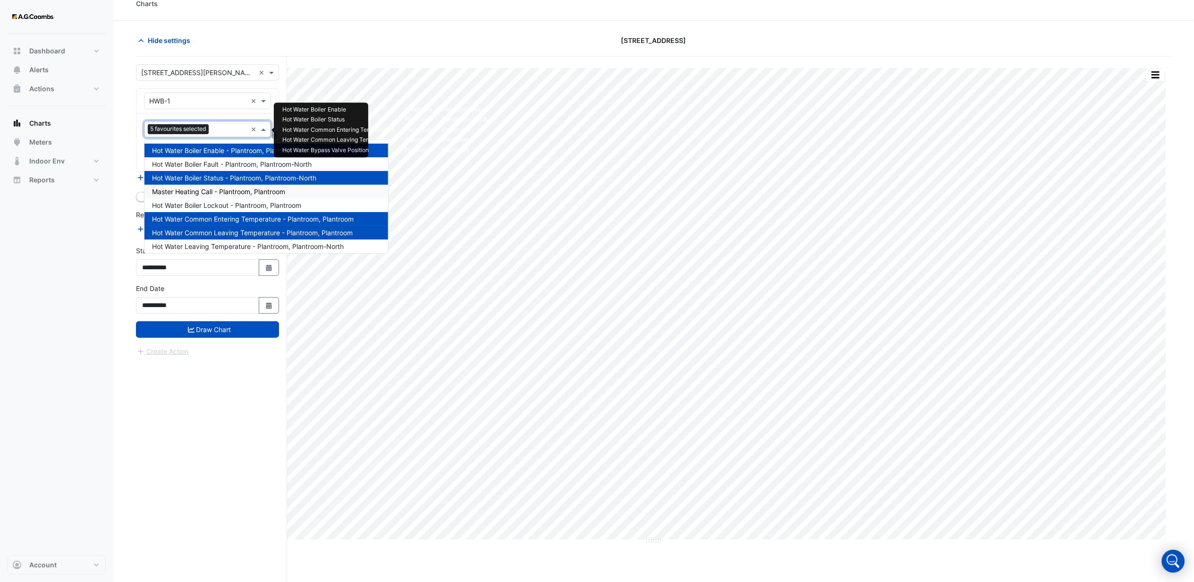
scroll to position [0, 0]
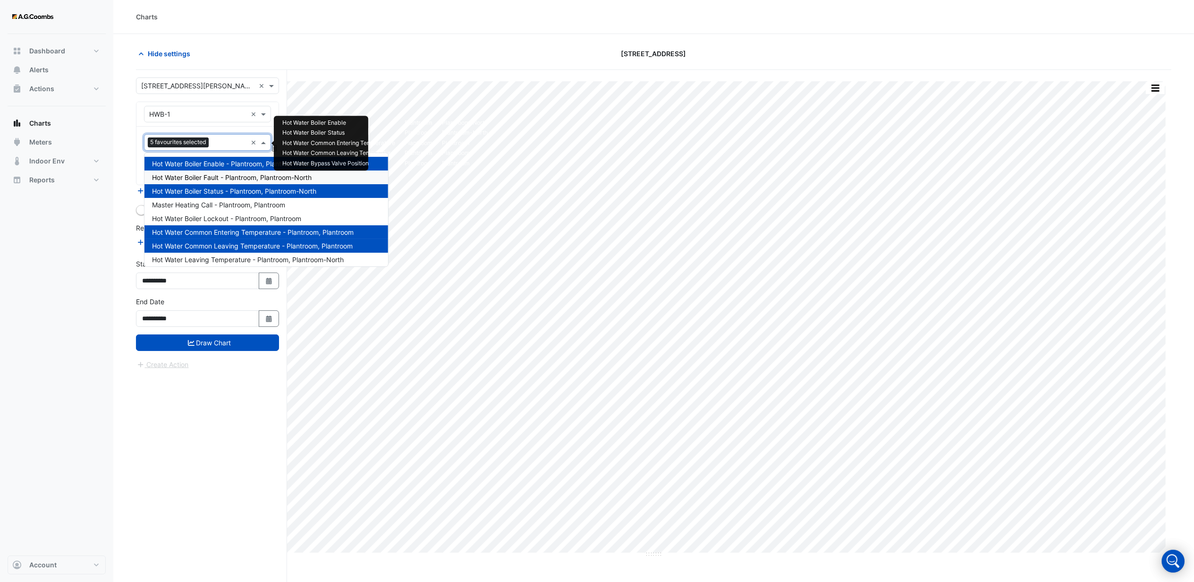
click at [190, 112] on input "text" at bounding box center [198, 115] width 98 height 10
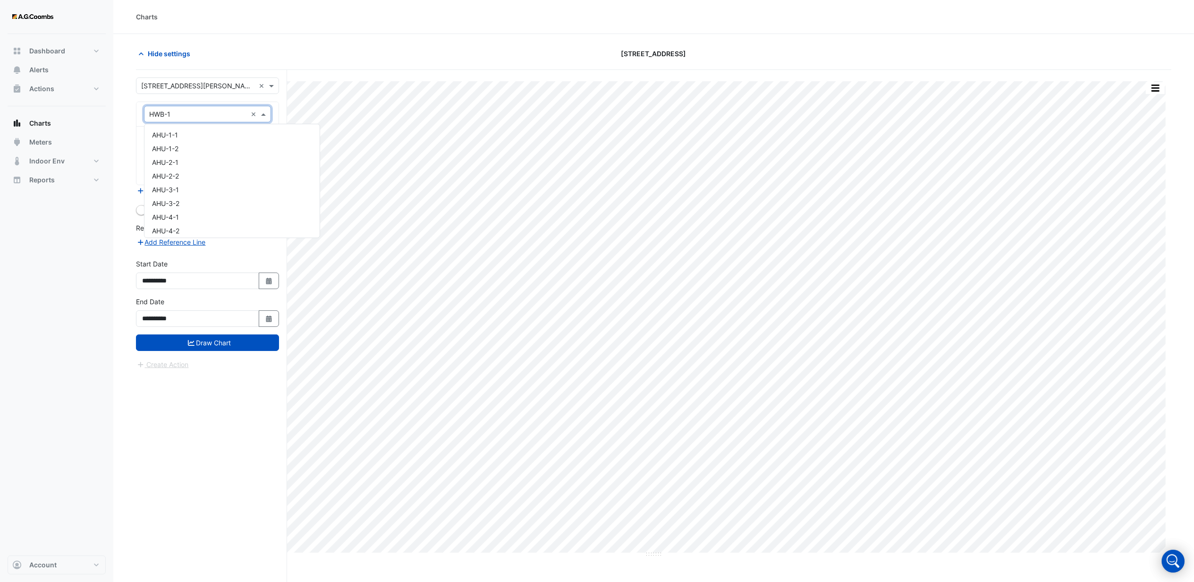
scroll to position [1072, 0]
click at [192, 89] on input "text" at bounding box center [198, 86] width 114 height 10
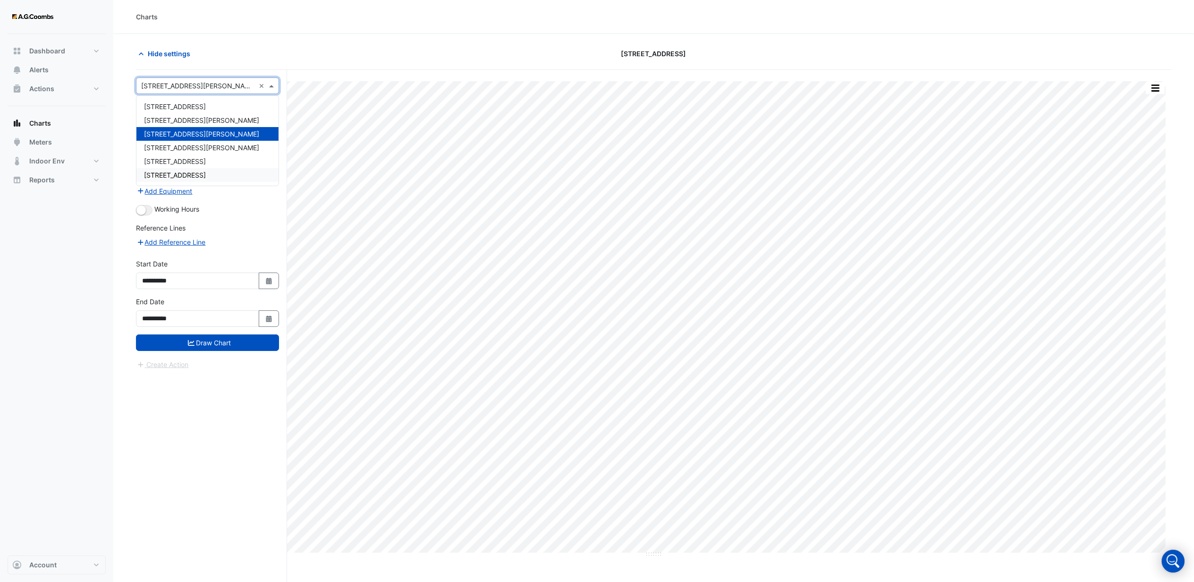
drag, startPoint x: 73, startPoint y: 361, endPoint x: 176, endPoint y: 301, distance: 119.5
click at [74, 361] on div "Dashboard Portfolio Ratings Performance Alerts Actions Site Manager Charts" at bounding box center [57, 294] width 98 height 521
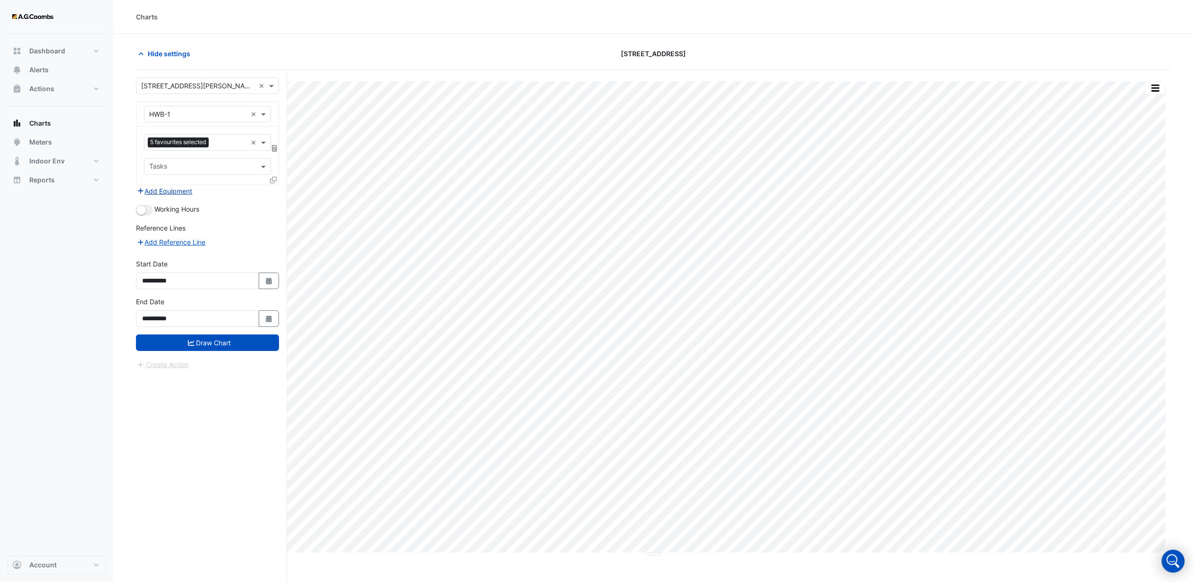
click at [177, 187] on button "Add Equipment" at bounding box center [164, 191] width 57 height 11
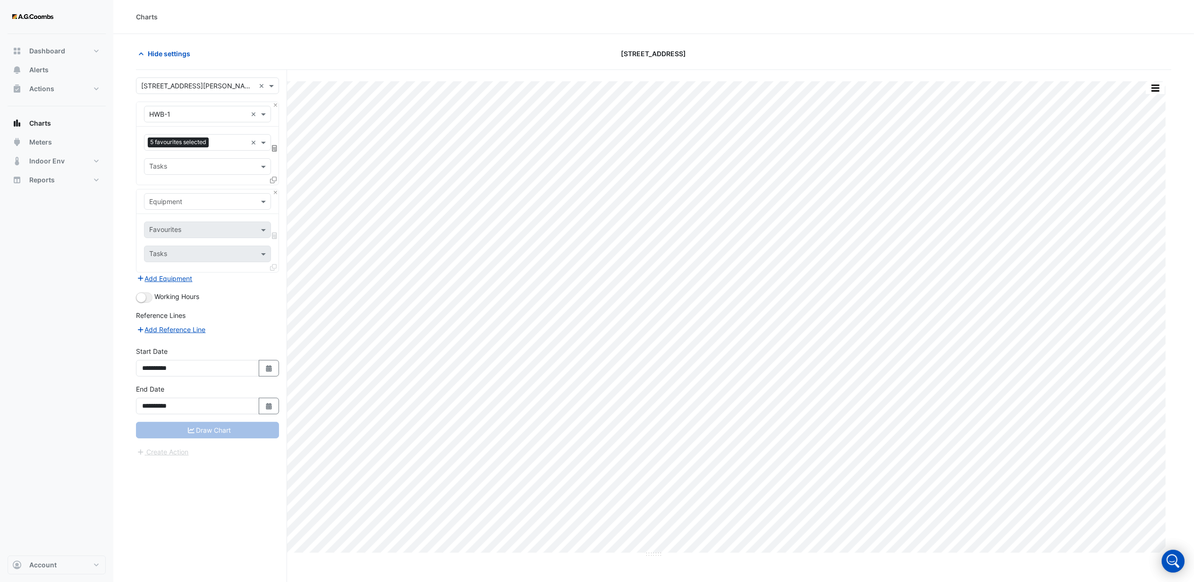
click at [182, 203] on input "text" at bounding box center [198, 202] width 98 height 10
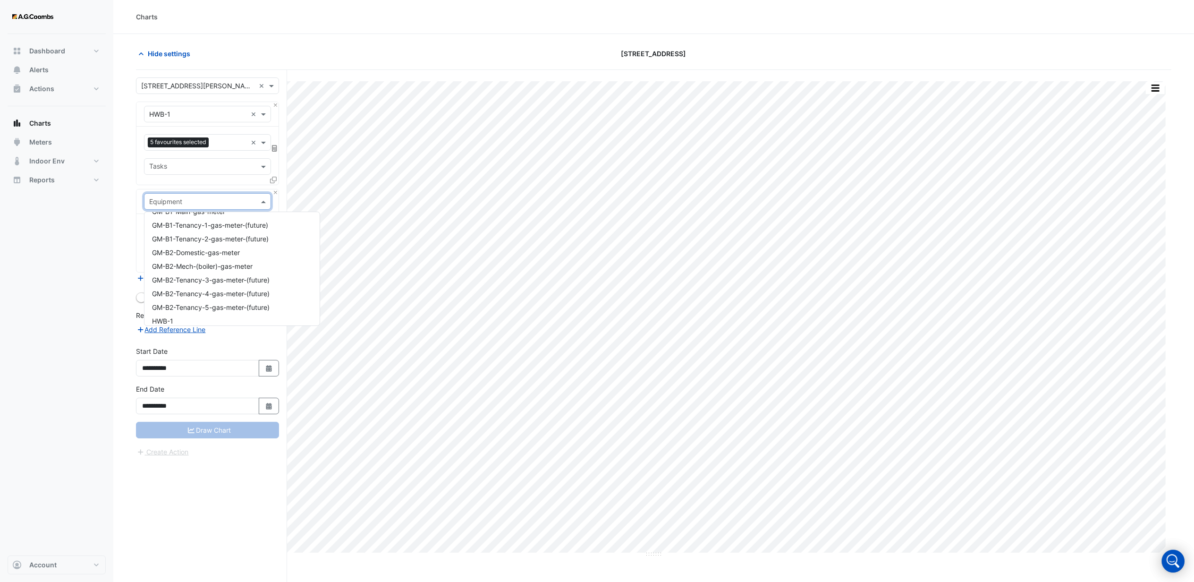
scroll to position [1070, 0]
click at [168, 231] on span "HWB-2" at bounding box center [163, 234] width 22 height 8
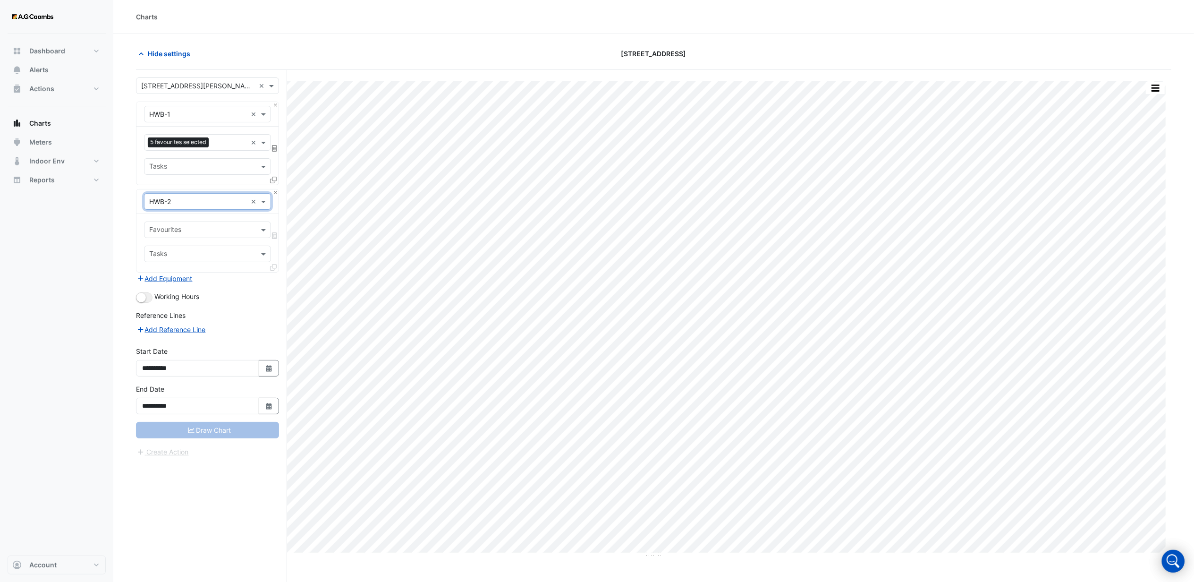
click at [173, 231] on input "text" at bounding box center [202, 231] width 106 height 10
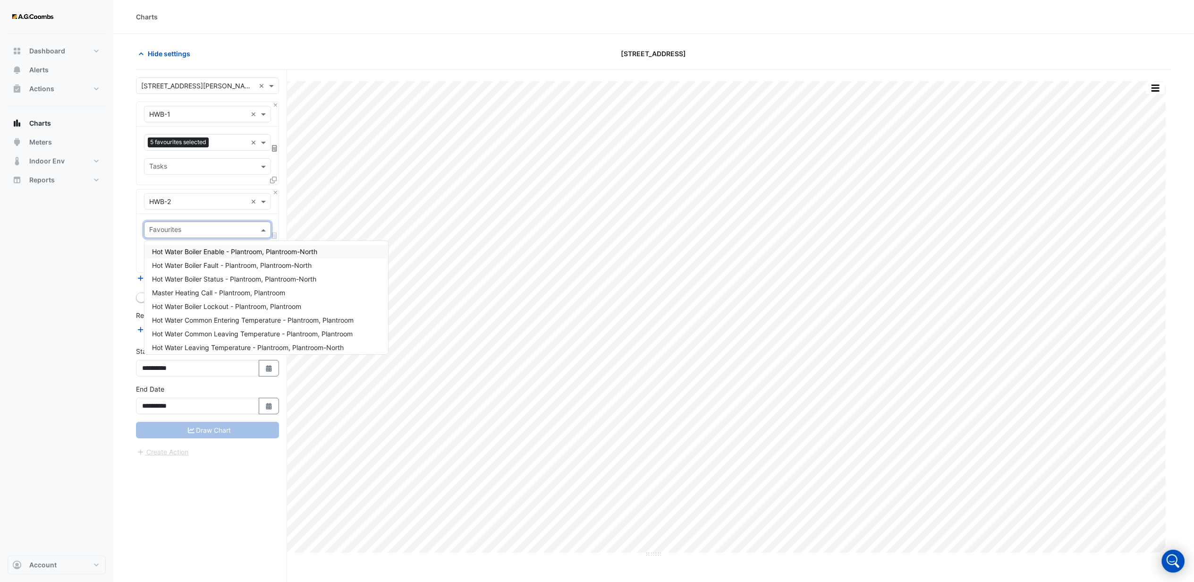
click at [195, 250] on span "Hot Water Boiler Enable - Plantroom, Plantroom-North" at bounding box center [234, 251] width 165 height 8
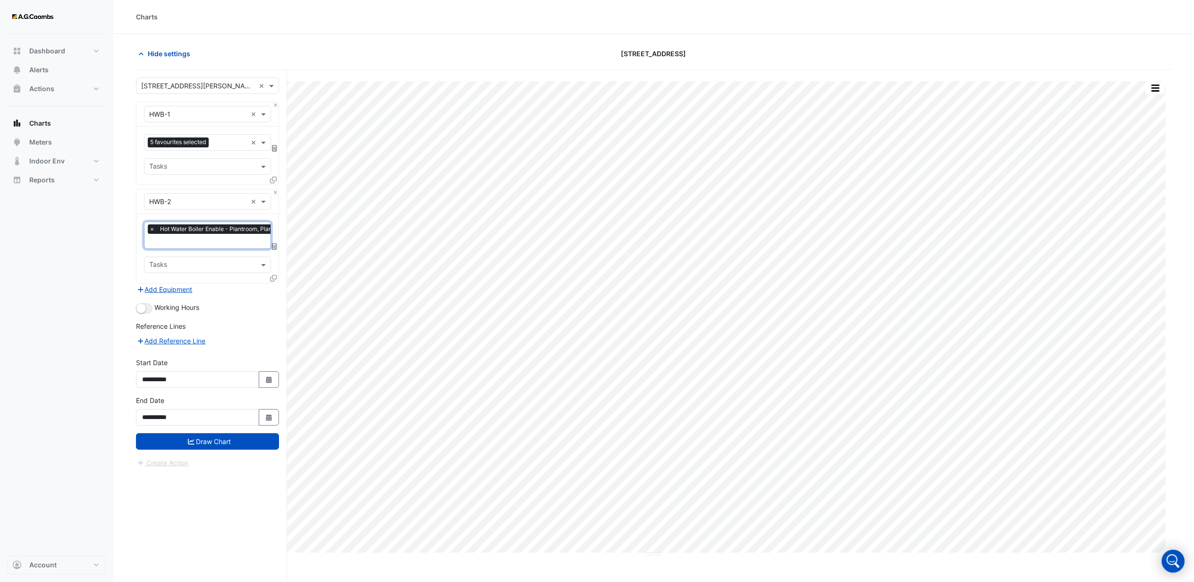
click at [194, 242] on input "text" at bounding box center [229, 242] width 161 height 10
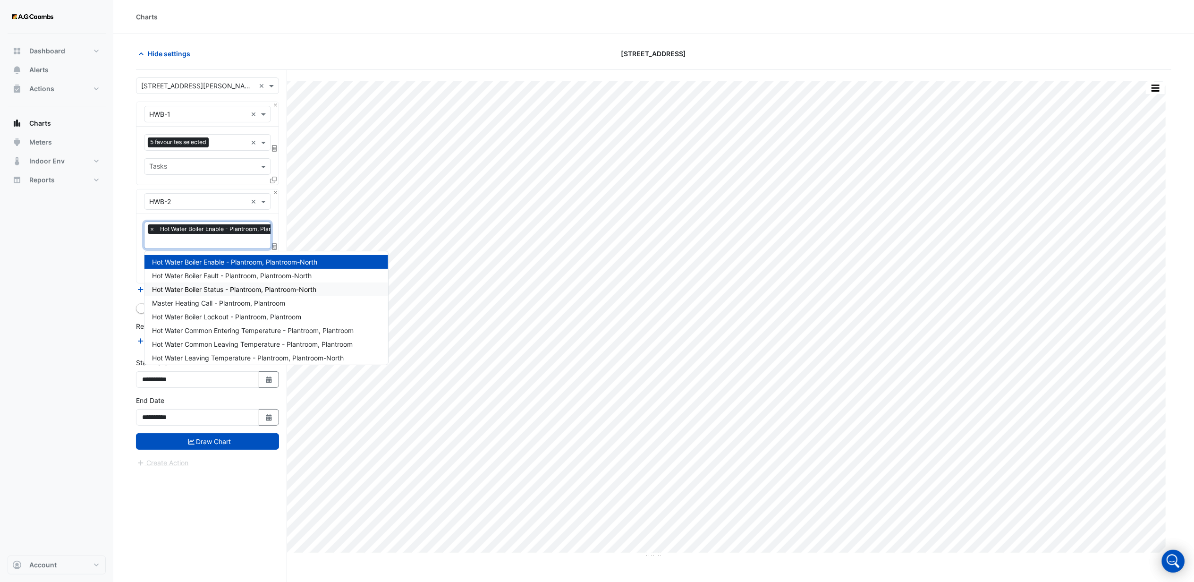
click at [215, 286] on span "Hot Water Boiler Status - Plantroom, Plantroom-North" at bounding box center [234, 289] width 164 height 8
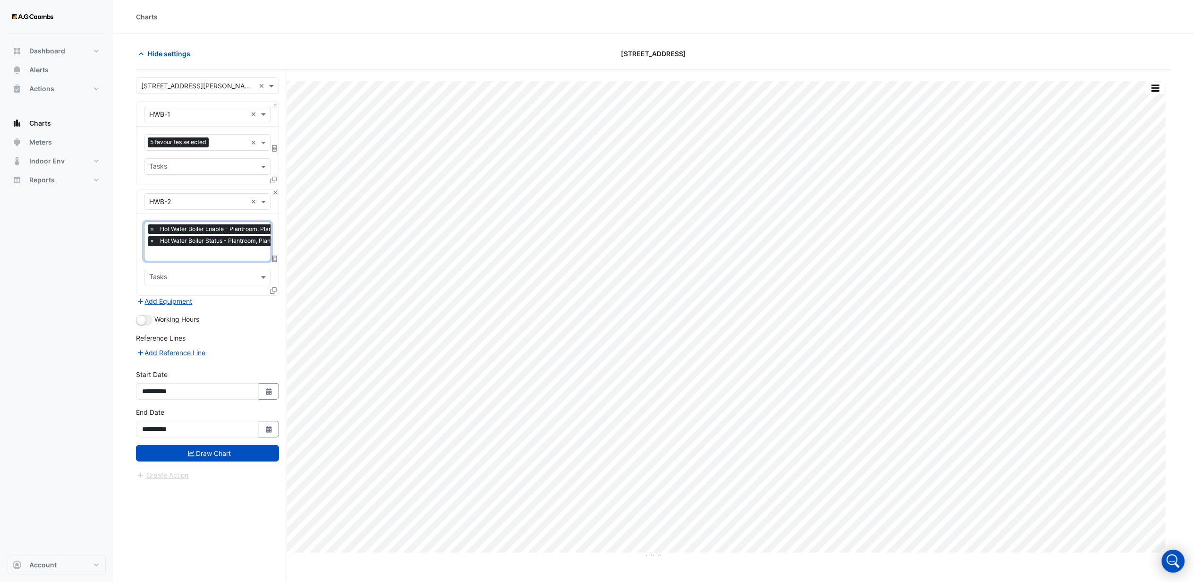
click at [182, 253] on input "text" at bounding box center [229, 254] width 161 height 10
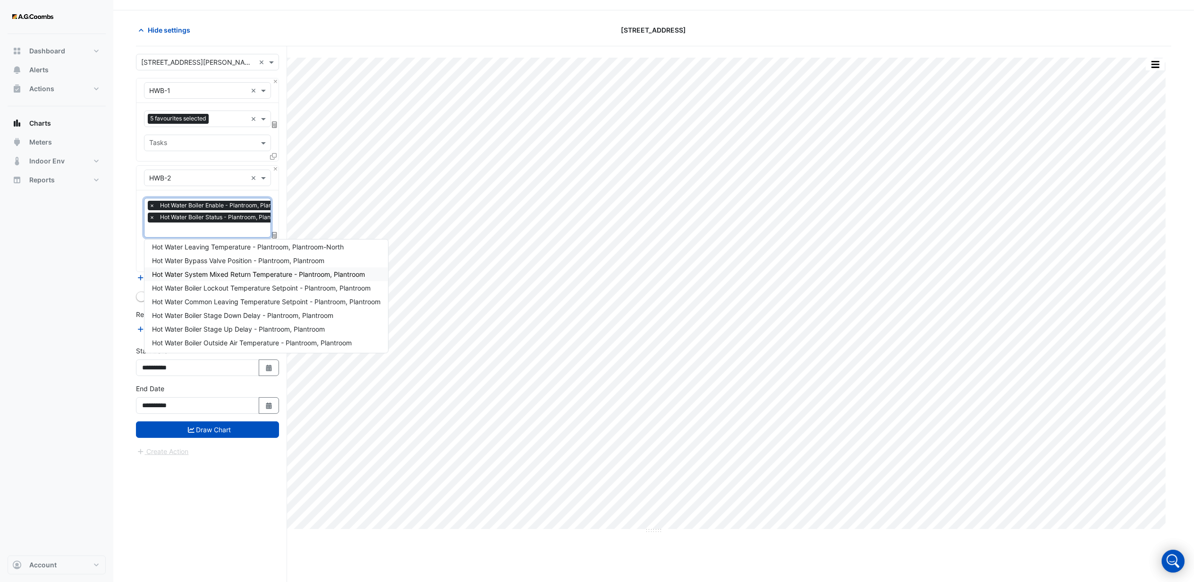
scroll to position [36, 0]
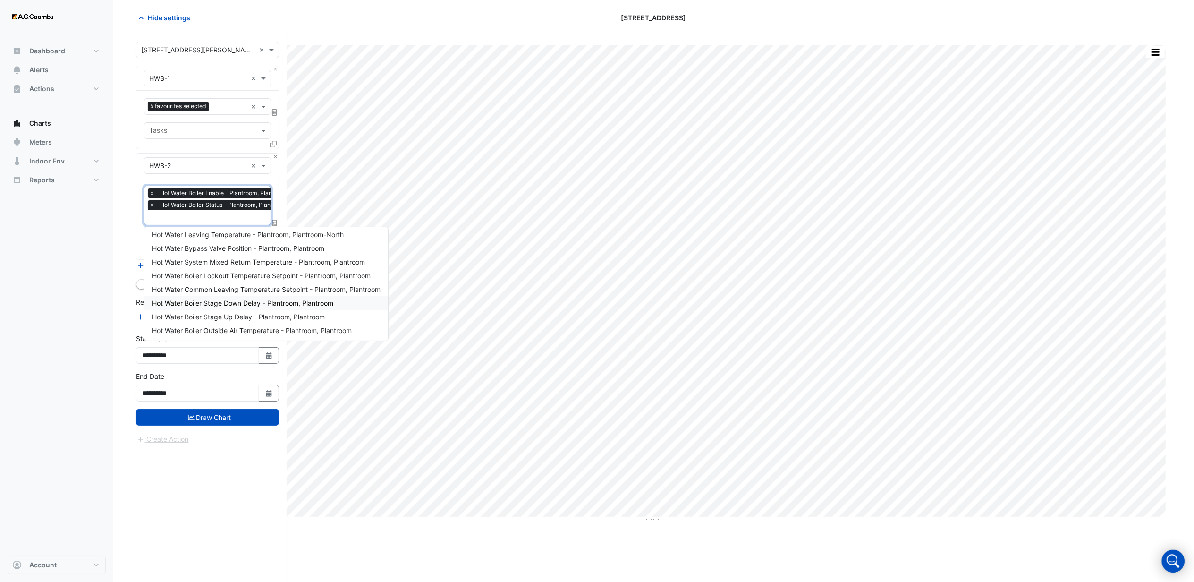
click at [65, 299] on div "Dashboard Portfolio Ratings Performance Alerts Actions Site Manager Charts" at bounding box center [57, 294] width 98 height 521
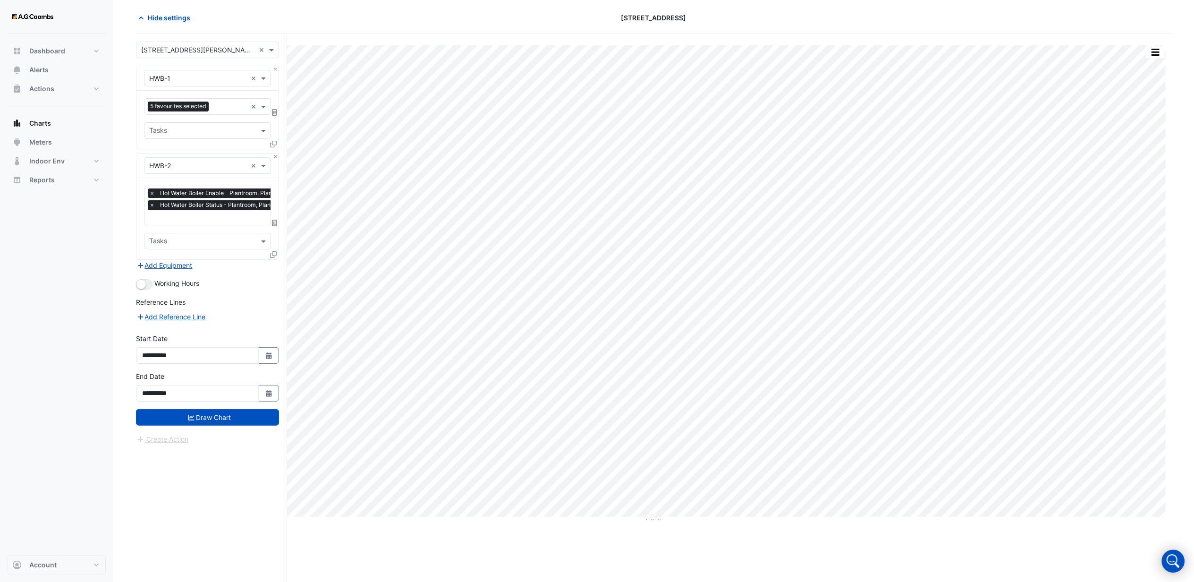
click at [208, 243] on input "text" at bounding box center [202, 242] width 106 height 10
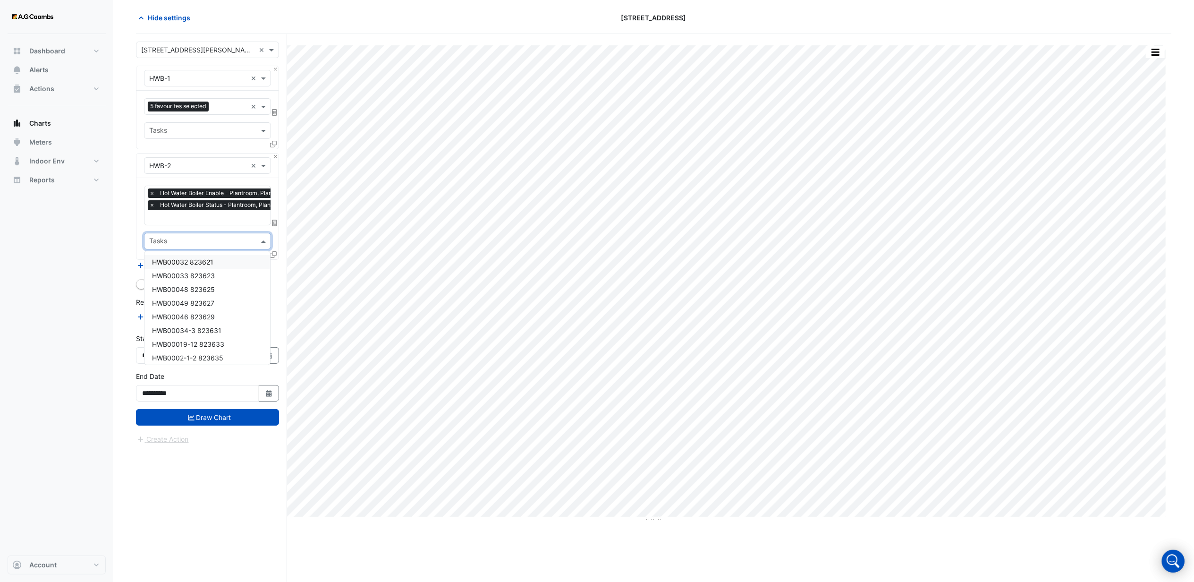
click at [103, 252] on div "Dashboard Portfolio Ratings Performance Alerts Actions Site Manager Charts" at bounding box center [57, 294] width 98 height 521
click at [179, 268] on button "Add Equipment" at bounding box center [164, 265] width 57 height 11
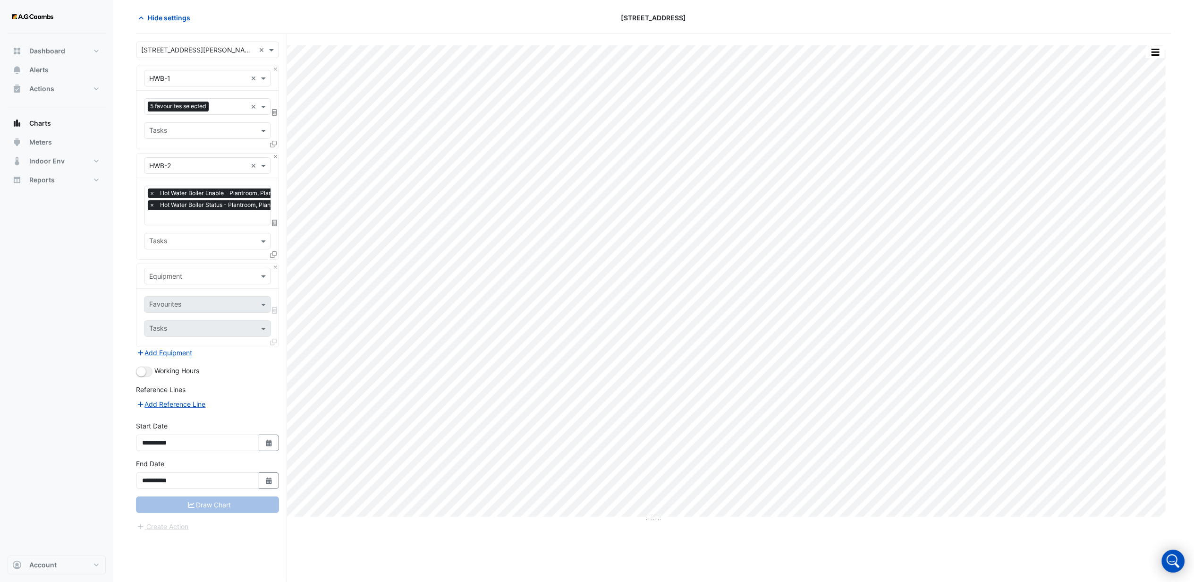
click at [178, 270] on div "Equipment" at bounding box center [207, 276] width 127 height 17
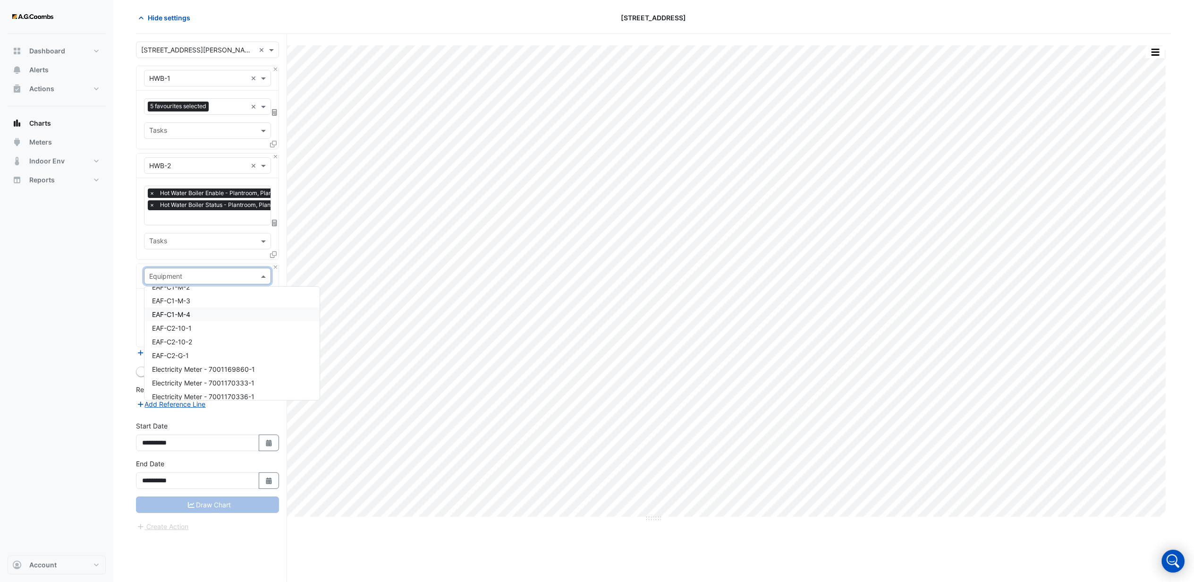
scroll to position [1007, 0]
click at [168, 379] on div "HWP-1" at bounding box center [231, 386] width 175 height 14
click at [166, 301] on input "text" at bounding box center [202, 305] width 106 height 10
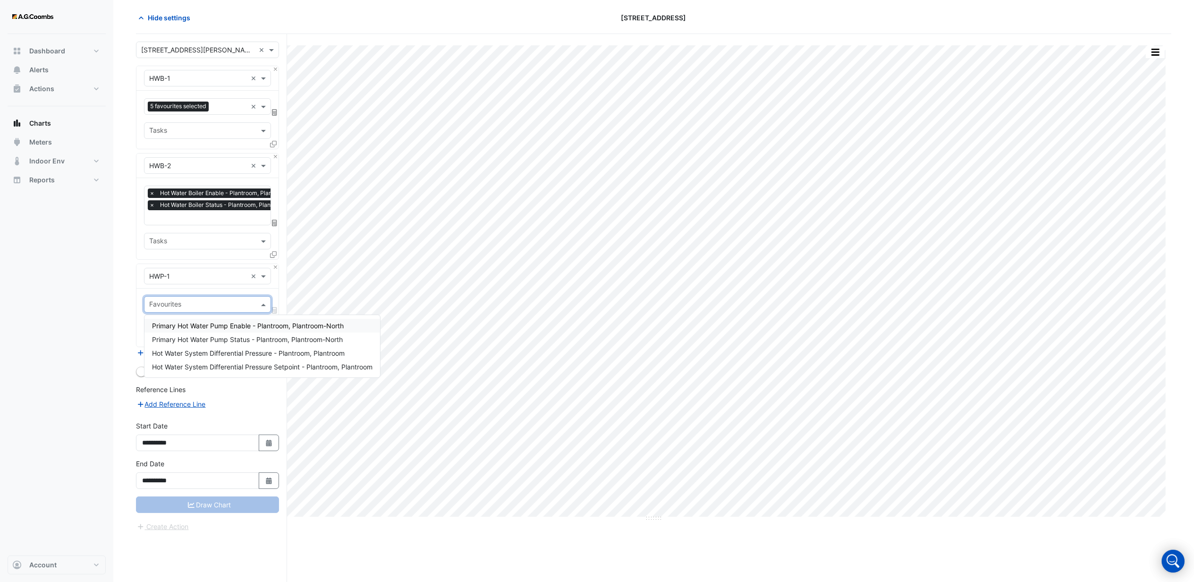
click at [184, 326] on span "Primary Hot Water Pump Enable - Plantroom, Plantroom-North" at bounding box center [248, 325] width 192 height 8
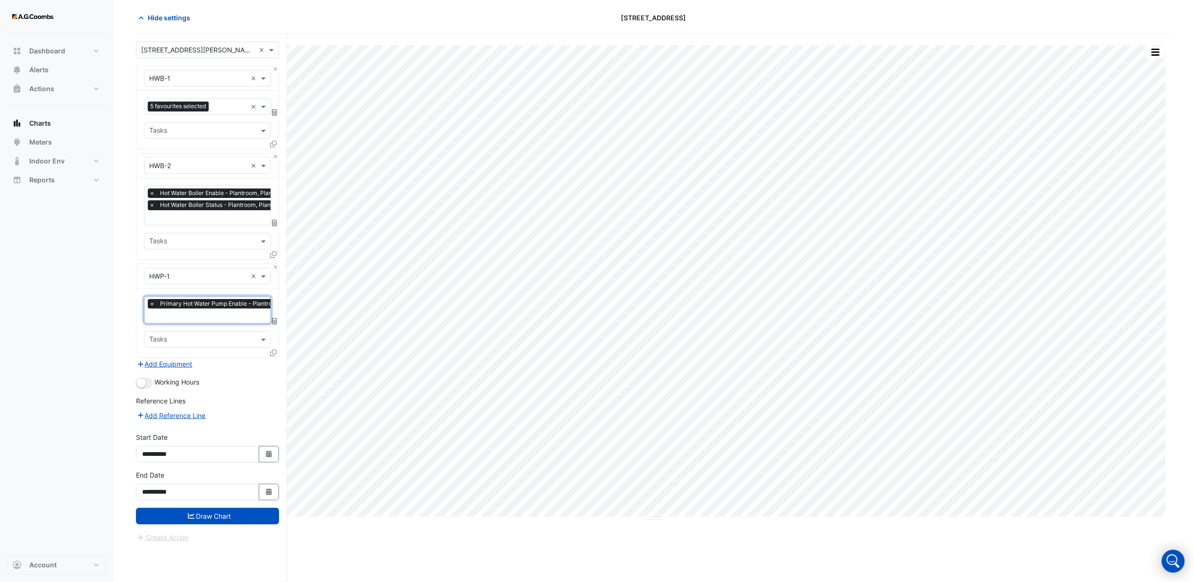
click at [176, 317] on input "text" at bounding box center [241, 317] width 185 height 10
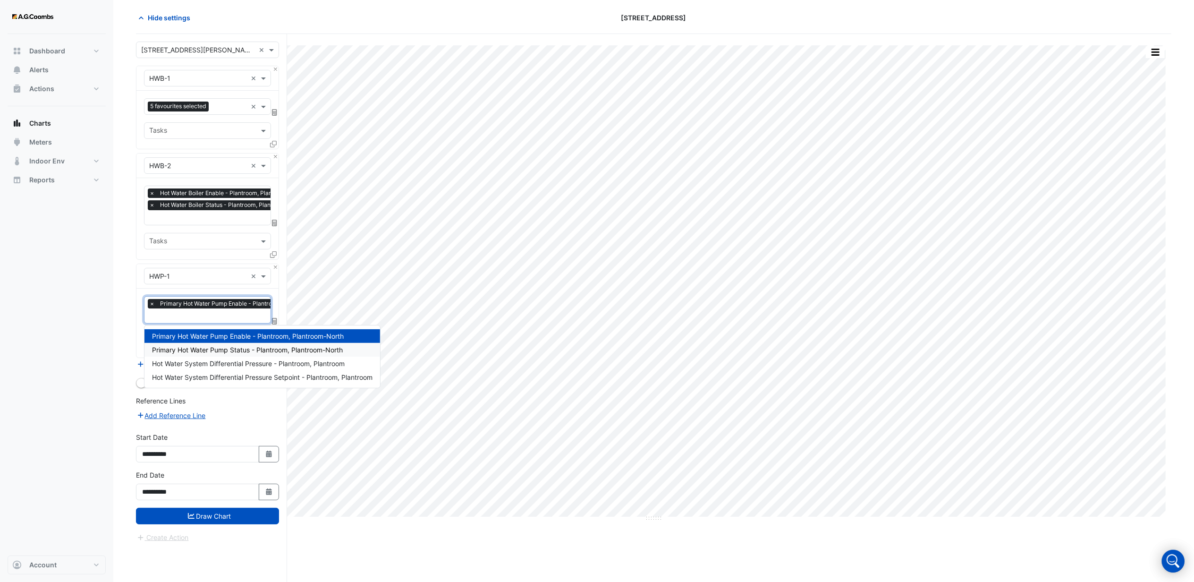
click at [189, 346] on span "Primary Hot Water Pump Status - Plantroom, Plantroom-North" at bounding box center [247, 350] width 191 height 8
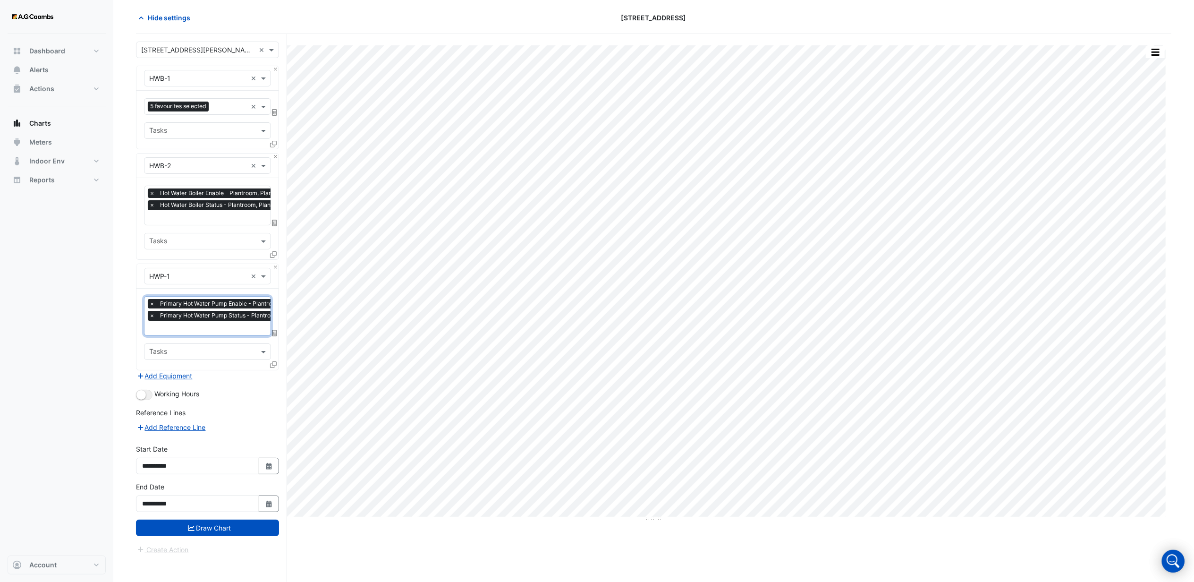
click at [176, 325] on input "text" at bounding box center [241, 329] width 185 height 10
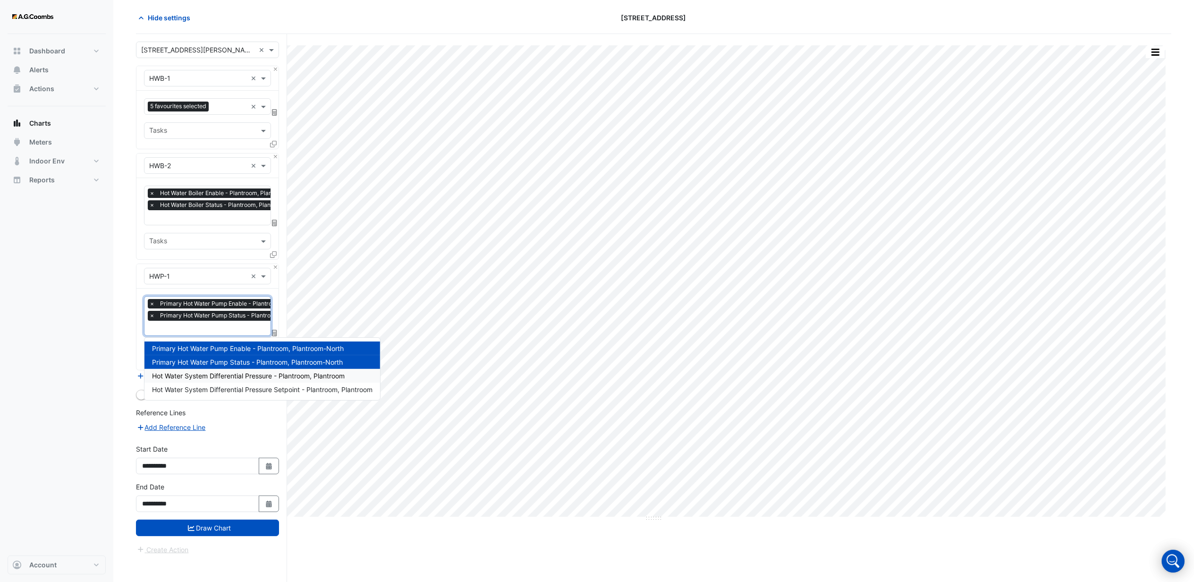
click at [197, 374] on span "Hot Water System Differential Pressure - Plantroom, Plantroom" at bounding box center [248, 376] width 193 height 8
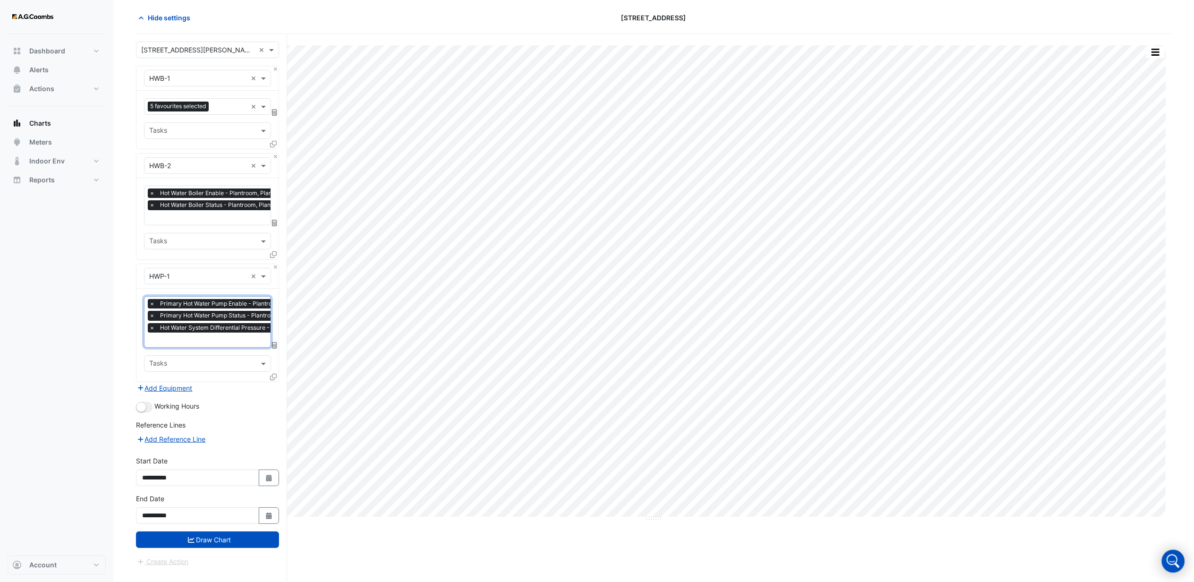
click at [182, 338] on input "text" at bounding box center [241, 341] width 185 height 10
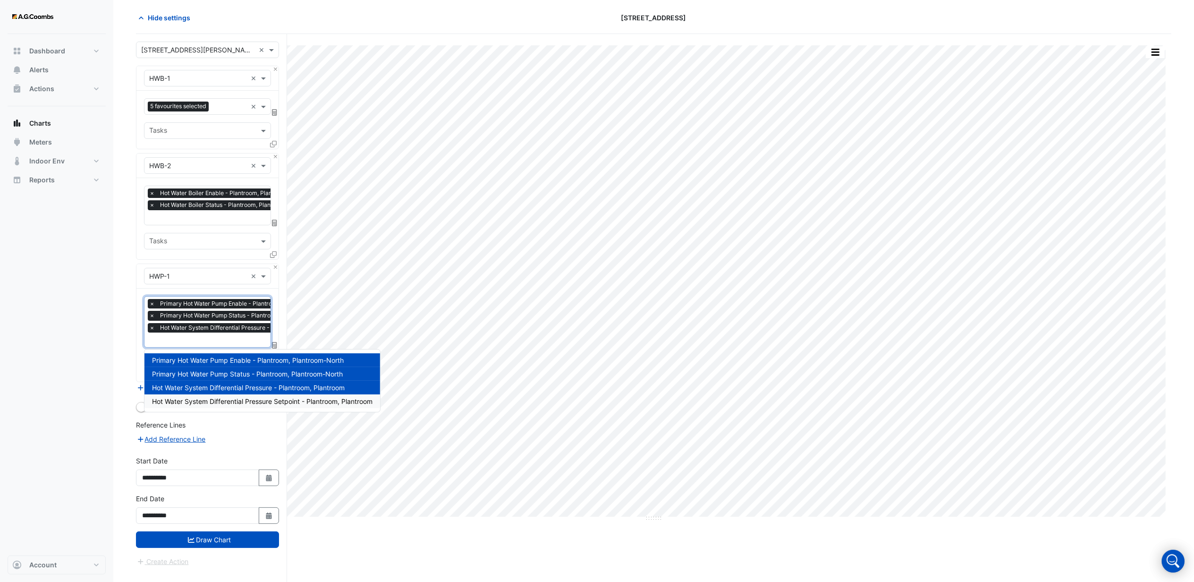
click at [231, 403] on span "Hot Water System Differential Pressure Setpoint - Plantroom, Plantroom" at bounding box center [262, 401] width 220 height 8
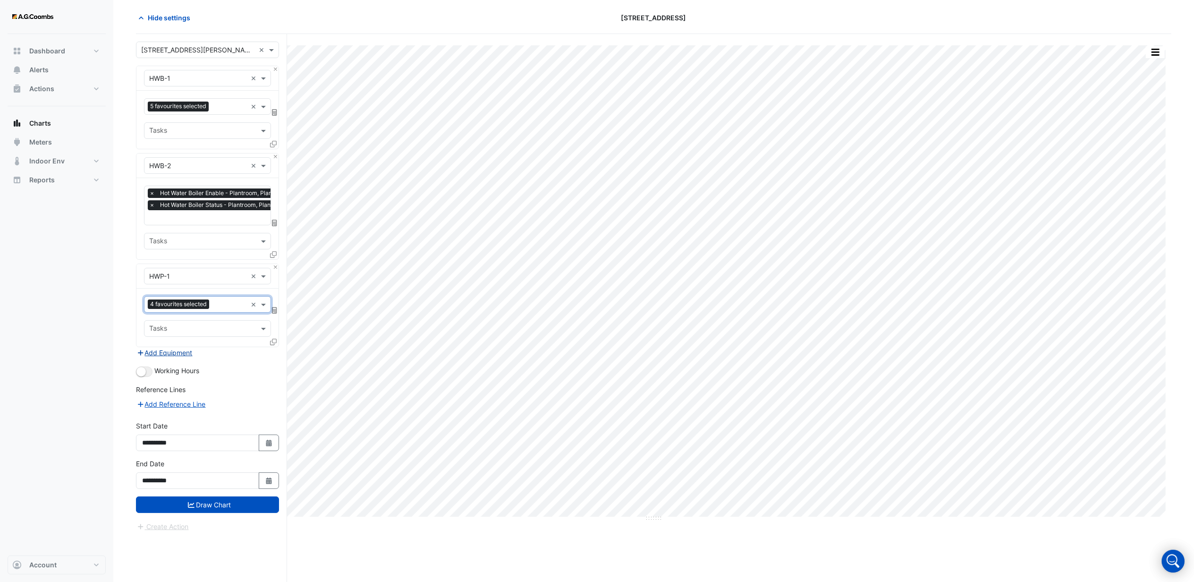
click at [178, 353] on button "Add Equipment" at bounding box center [164, 352] width 57 height 11
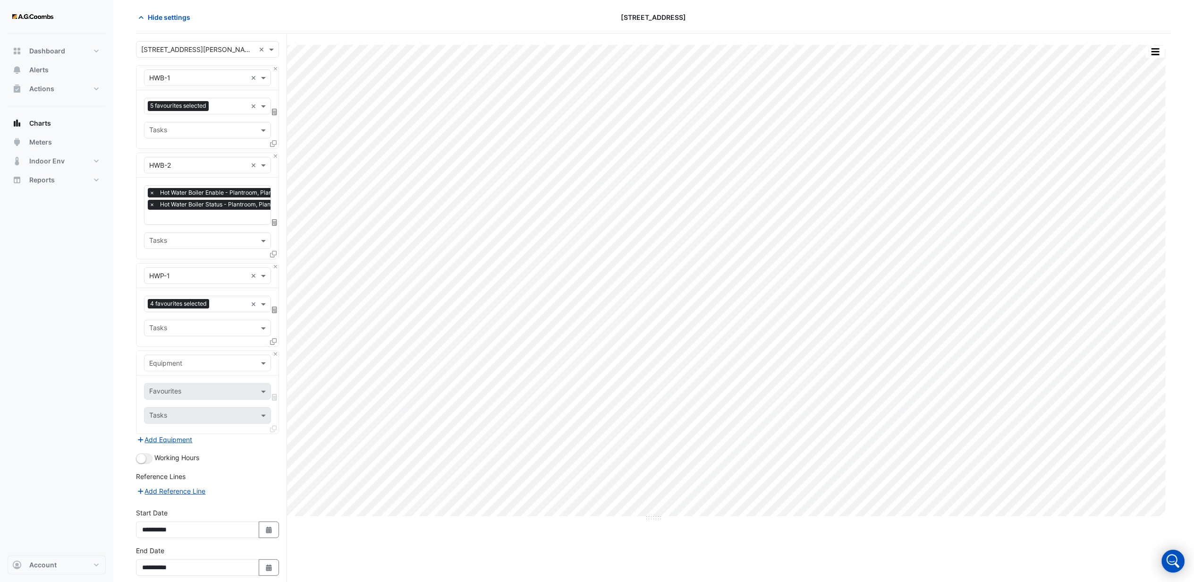
click at [188, 365] on input "text" at bounding box center [198, 363] width 98 height 10
click at [172, 418] on div "HWP-2" at bounding box center [231, 424] width 175 height 14
click at [175, 387] on div "Favourites" at bounding box center [165, 392] width 34 height 12
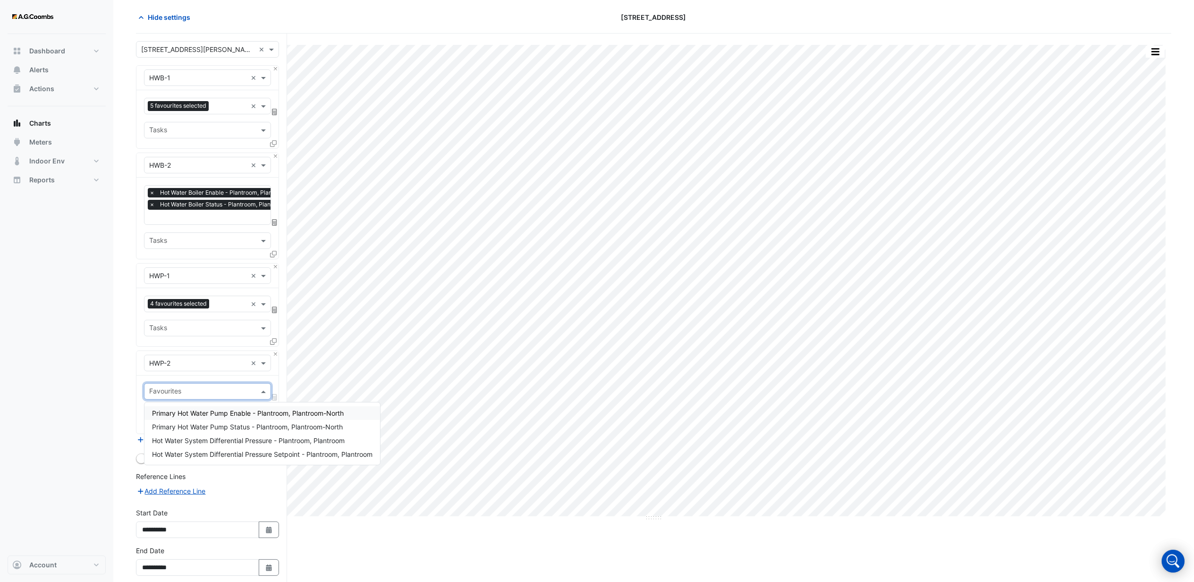
click at [198, 415] on span "Primary Hot Water Pump Enable - Plantroom, Plantroom-North" at bounding box center [248, 413] width 192 height 8
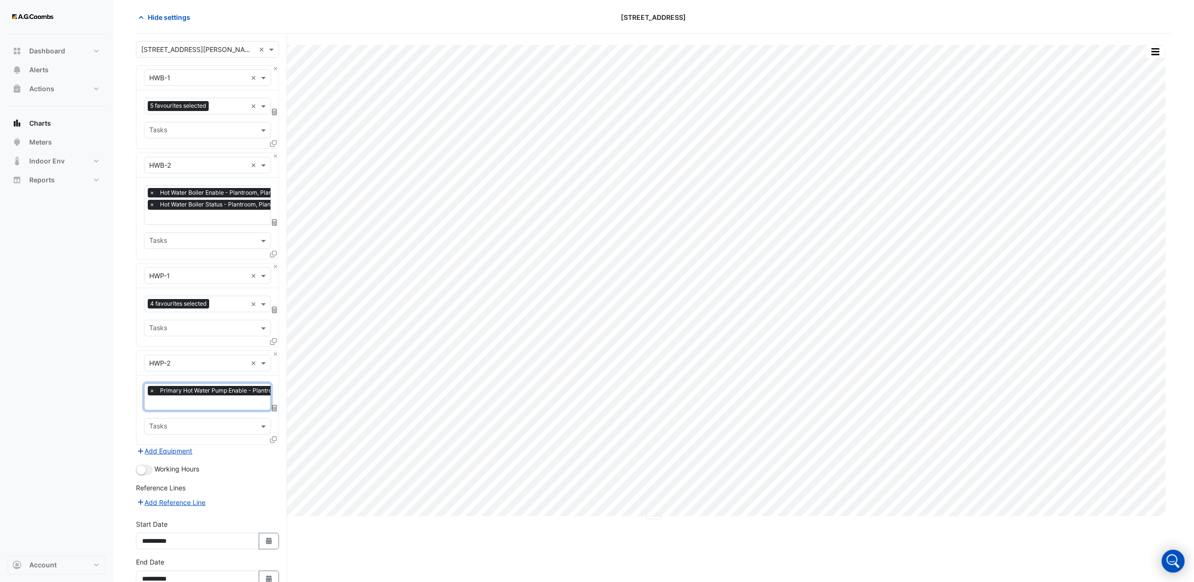
click at [185, 403] on input "text" at bounding box center [241, 403] width 185 height 10
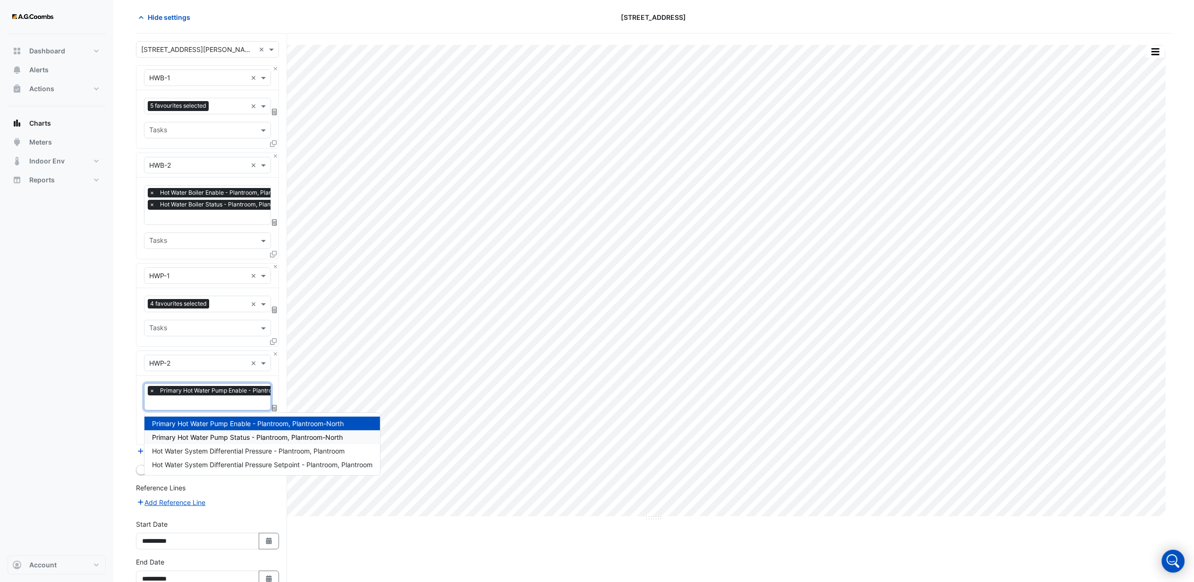
click at [240, 435] on span "Primary Hot Water Pump Status - Plantroom, Plantroom-North" at bounding box center [247, 437] width 191 height 8
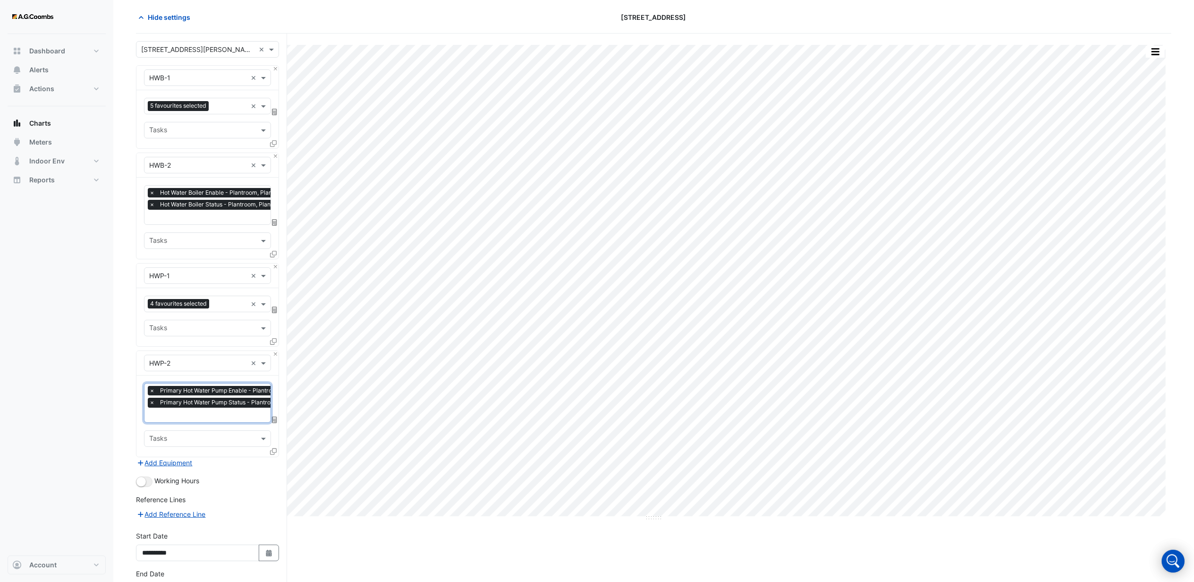
click at [58, 394] on div "Dashboard Portfolio Ratings Performance Alerts Actions Site Manager Charts" at bounding box center [57, 294] width 98 height 521
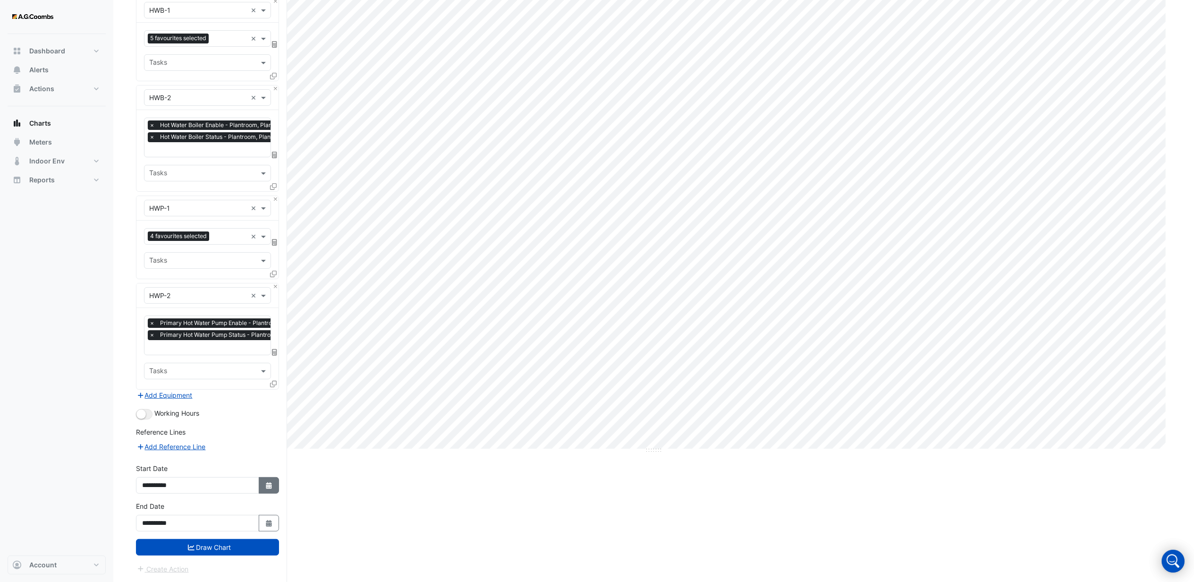
click at [264, 477] on button "Select Date" at bounding box center [269, 485] width 21 height 17
select select "*"
click at [221, 360] on select "**** **** **** **** **** **** **** **** **** **** **** ****" at bounding box center [215, 361] width 36 height 14
select select "****"
click at [197, 354] on select "**** **** **** **** **** **** **** **** **** **** **** ****" at bounding box center [215, 361] width 36 height 14
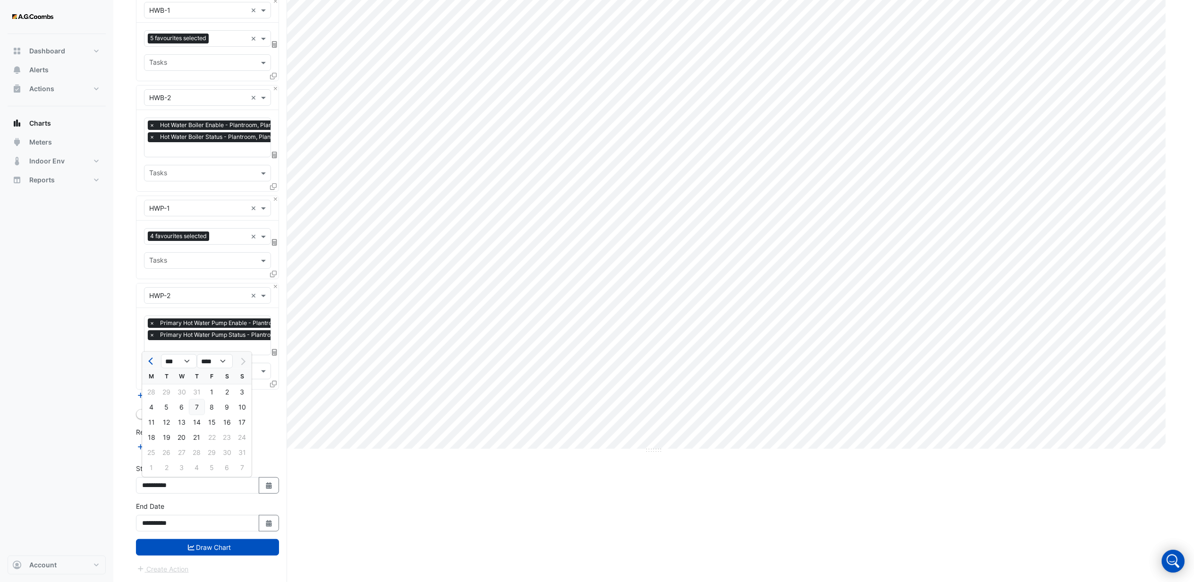
click at [194, 403] on div "7" at bounding box center [196, 406] width 15 height 15
type input "**********"
click at [265, 520] on icon "Select Date" at bounding box center [269, 523] width 8 height 7
click at [191, 457] on div "14" at bounding box center [196, 459] width 15 height 15
type input "**********"
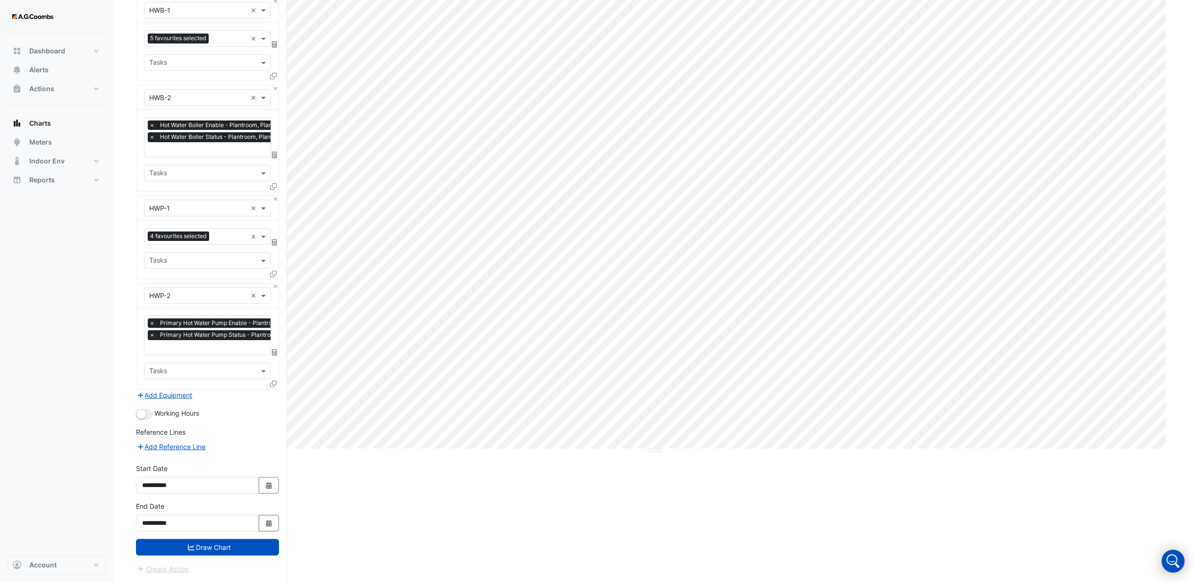
click at [56, 449] on div "Dashboard Portfolio Ratings Performance Alerts Actions Site Manager Charts" at bounding box center [57, 294] width 98 height 521
click at [203, 544] on button "Draw Chart" at bounding box center [207, 547] width 143 height 17
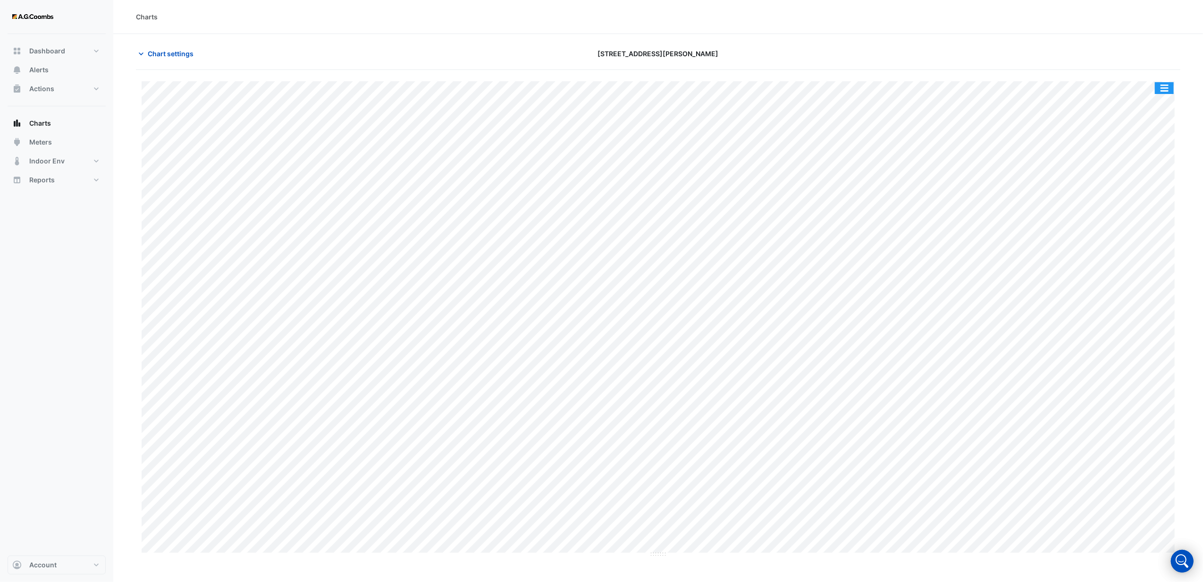
click at [1169, 93] on button "button" at bounding box center [1164, 88] width 19 height 12
click at [1138, 255] on div "Export CSV - Pivot" at bounding box center [1145, 252] width 57 height 23
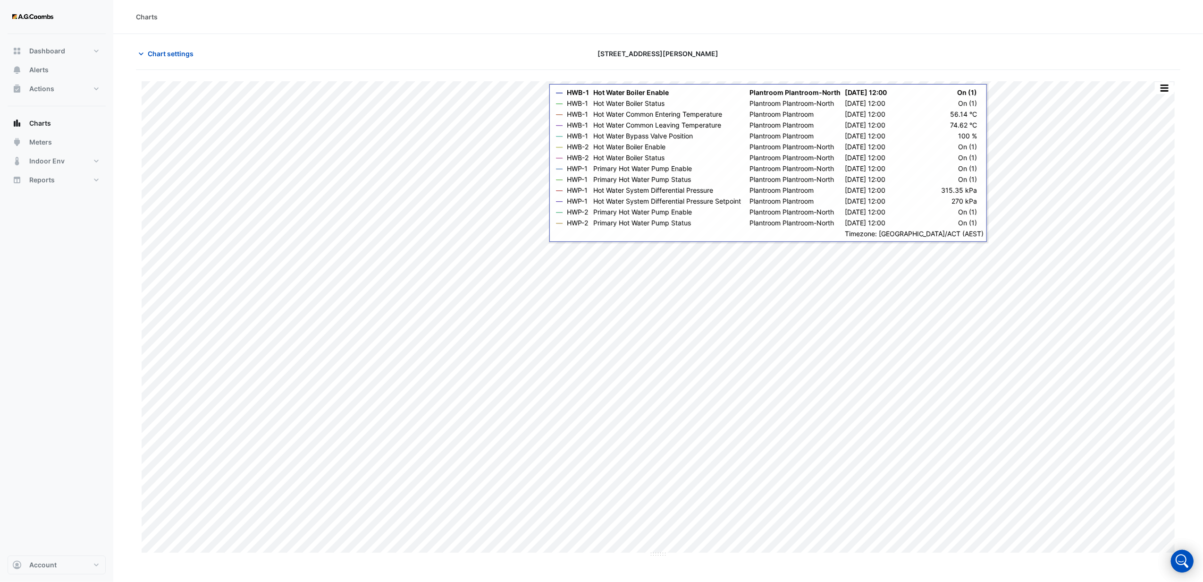
click at [748, 44] on section "Chart settings [STREET_ADDRESS][PERSON_NAME] Split by Equip Split by Unit Split…" at bounding box center [658, 295] width 1090 height 523
